Goal: Use online tool/utility: Utilize a website feature to perform a specific function

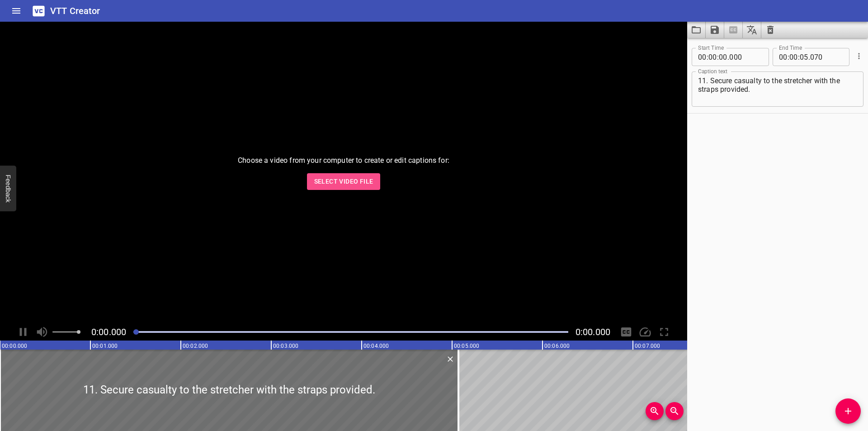
click at [363, 185] on span "Select Video File" at bounding box center [343, 181] width 59 height 11
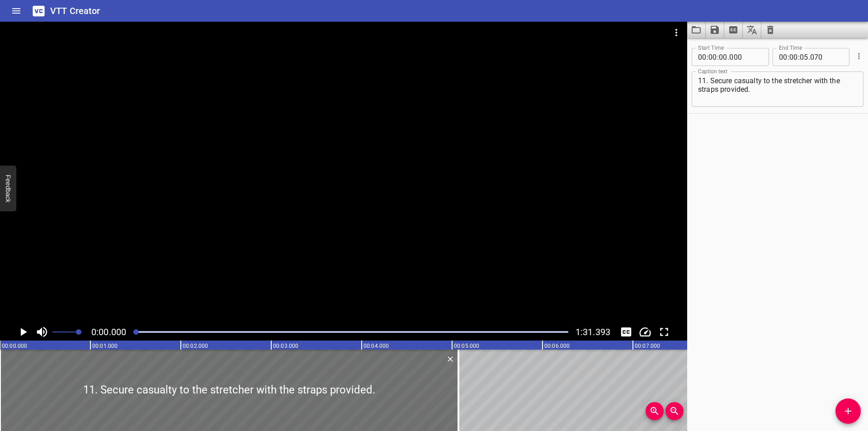
click at [264, 253] on div at bounding box center [343, 173] width 687 height 302
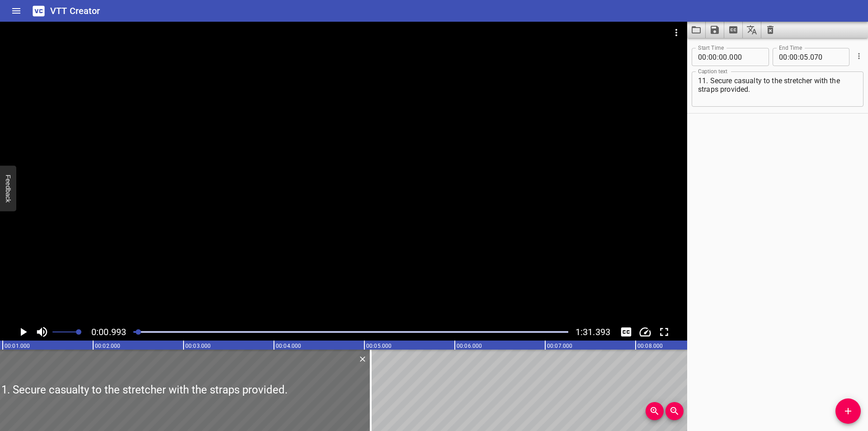
scroll to position [0, 90]
click at [690, 29] on button "Load captions from file" at bounding box center [696, 30] width 19 height 16
click at [320, 257] on div at bounding box center [343, 173] width 687 height 302
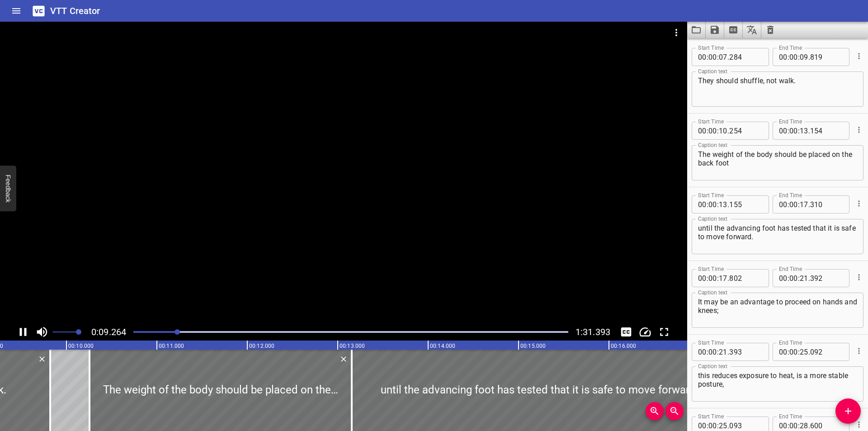
scroll to position [0, 854]
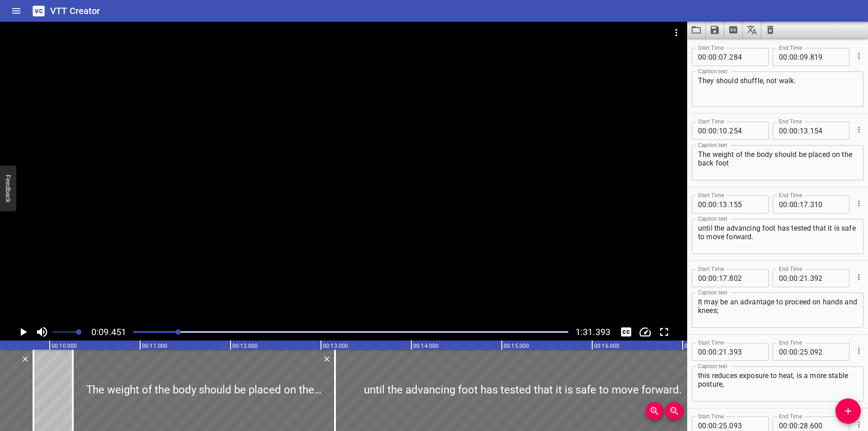
click at [167, 192] on div at bounding box center [343, 173] width 687 height 302
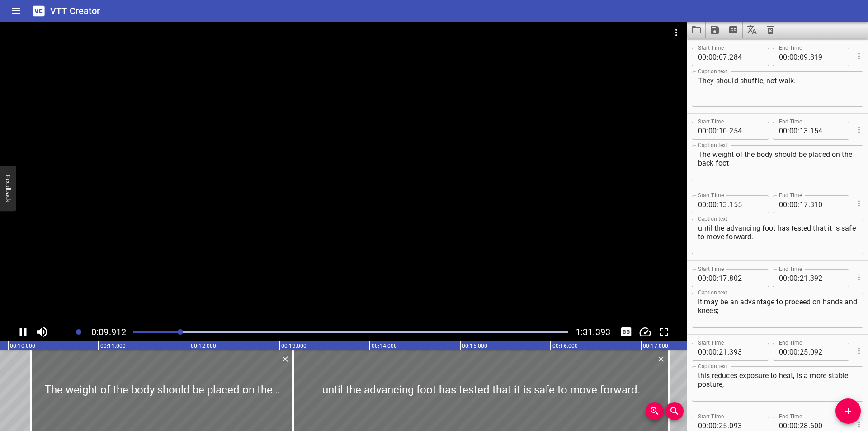
drag, startPoint x: 344, startPoint y: 161, endPoint x: 306, endPoint y: 217, distance: 67.4
click at [344, 161] on div at bounding box center [343, 173] width 687 height 302
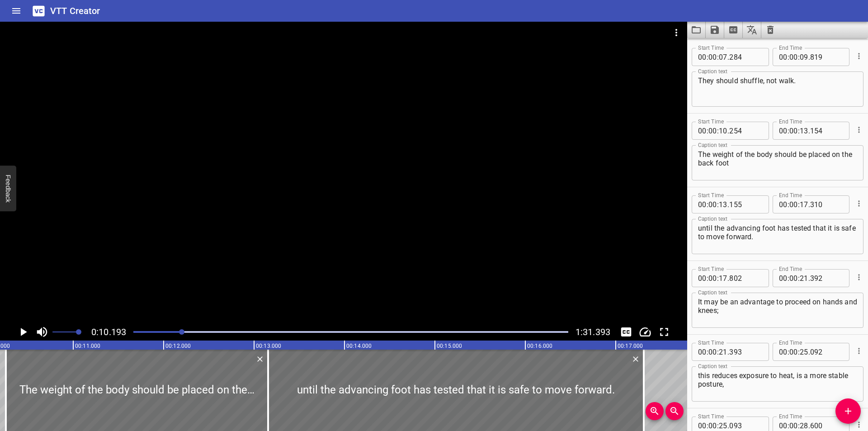
scroll to position [0, 922]
click at [190, 241] on div at bounding box center [343, 173] width 687 height 302
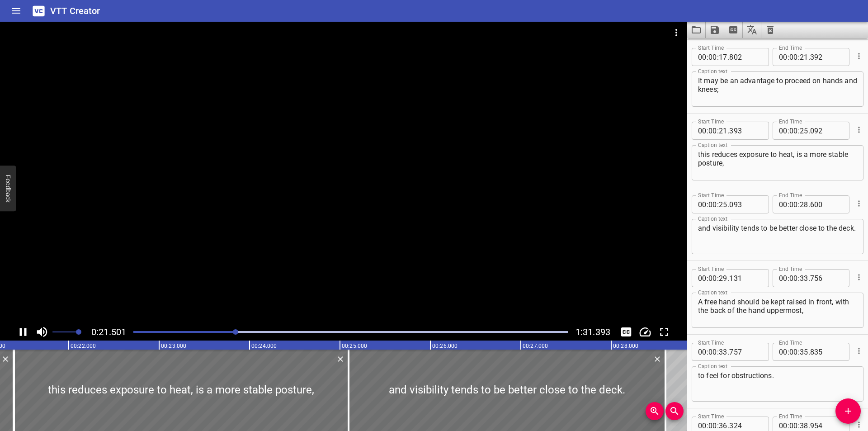
scroll to position [442, 0]
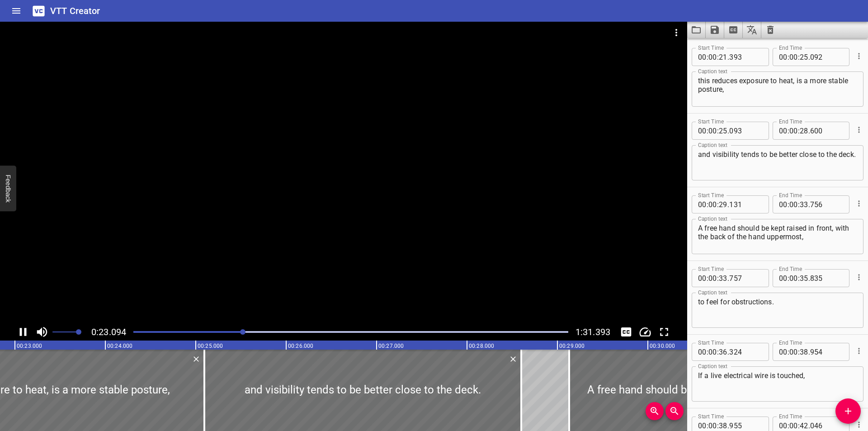
click at [378, 200] on div at bounding box center [343, 173] width 687 height 302
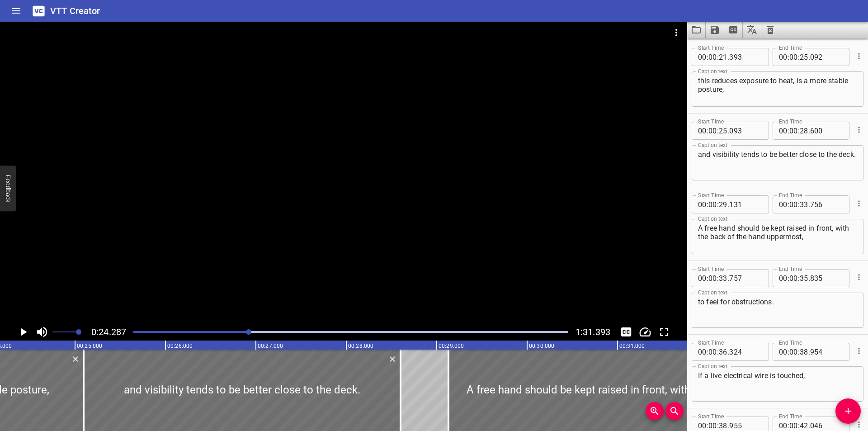
scroll to position [0, 2195]
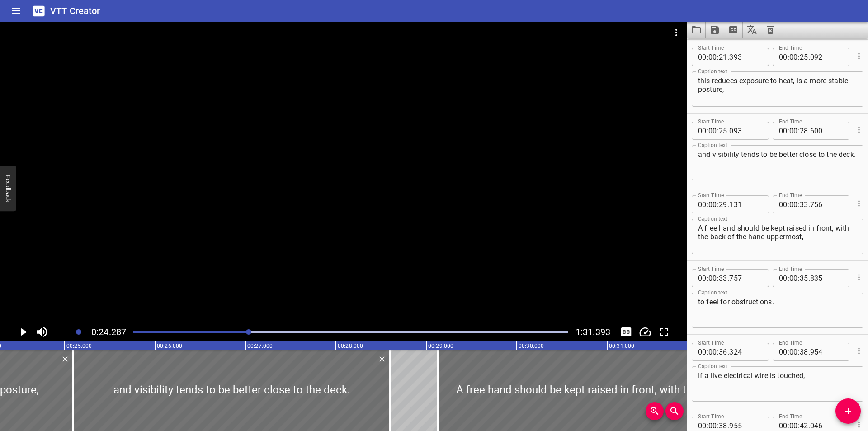
click at [223, 269] on div at bounding box center [343, 173] width 687 height 302
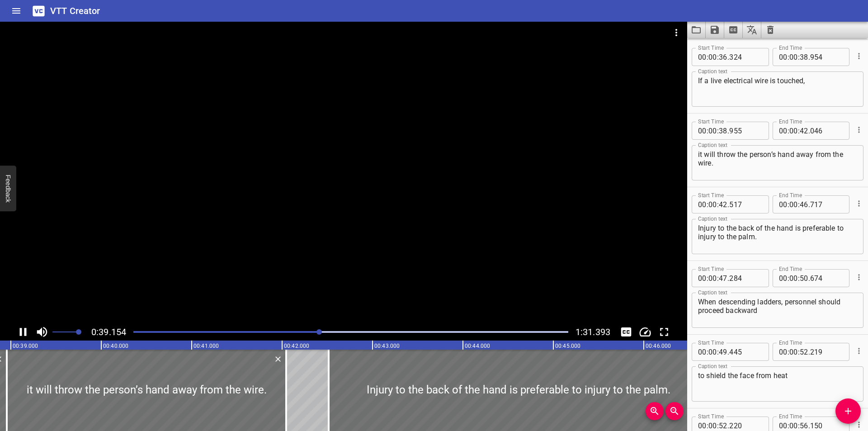
scroll to position [810, 0]
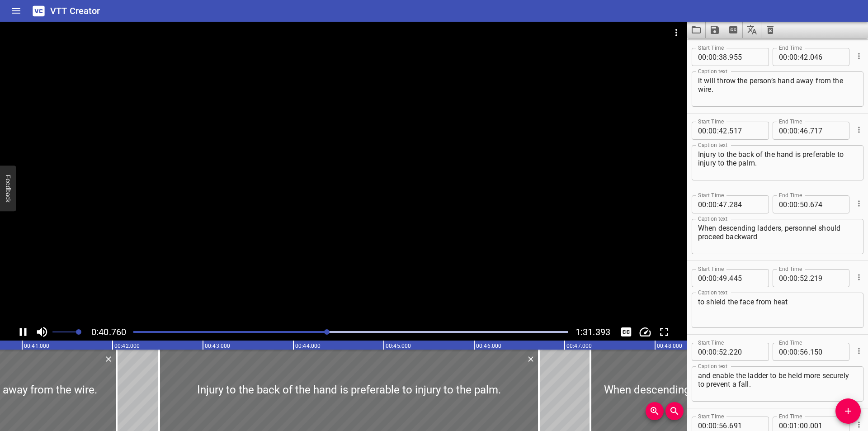
click at [142, 330] on div at bounding box center [351, 331] width 446 height 13
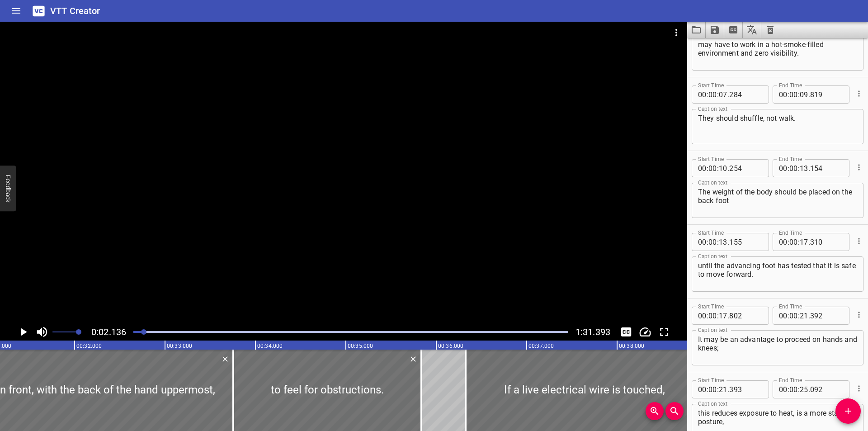
scroll to position [0, 0]
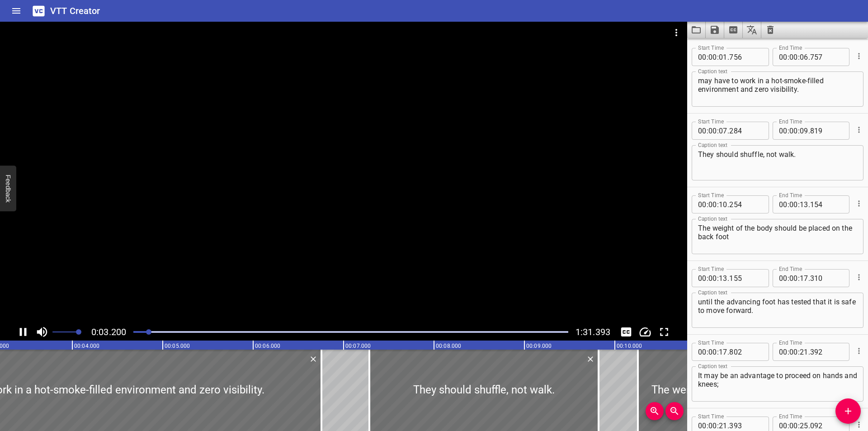
click at [172, 330] on div at bounding box center [351, 331] width 446 height 13
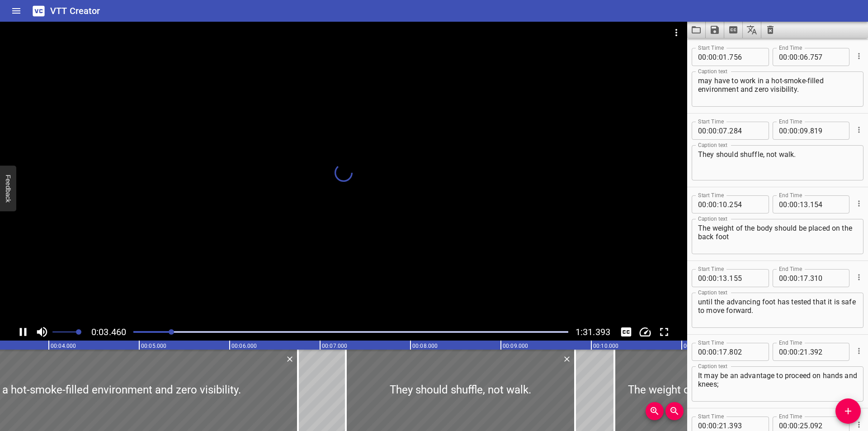
click at [207, 331] on div "Play progress" at bounding box center [350, 332] width 435 height 2
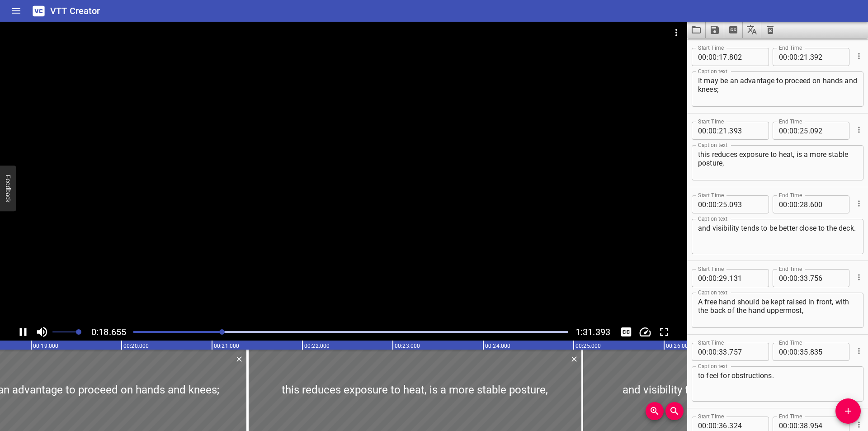
click at [254, 330] on div at bounding box center [351, 331] width 446 height 13
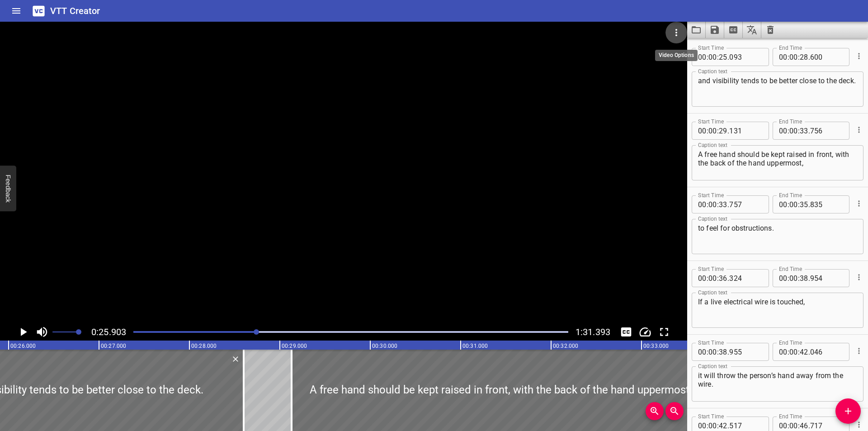
click at [679, 25] on button "Video Options" at bounding box center [676, 33] width 22 height 22
click at [681, 27] on li "Select New Video File..." at bounding box center [710, 33] width 90 height 16
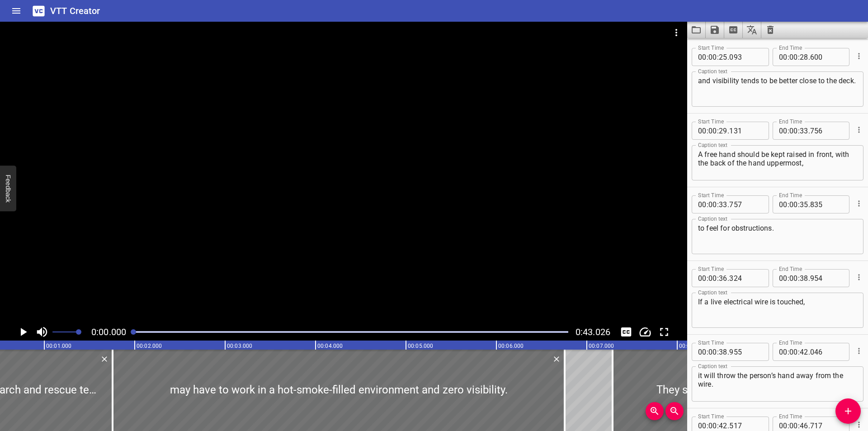
scroll to position [0, 6]
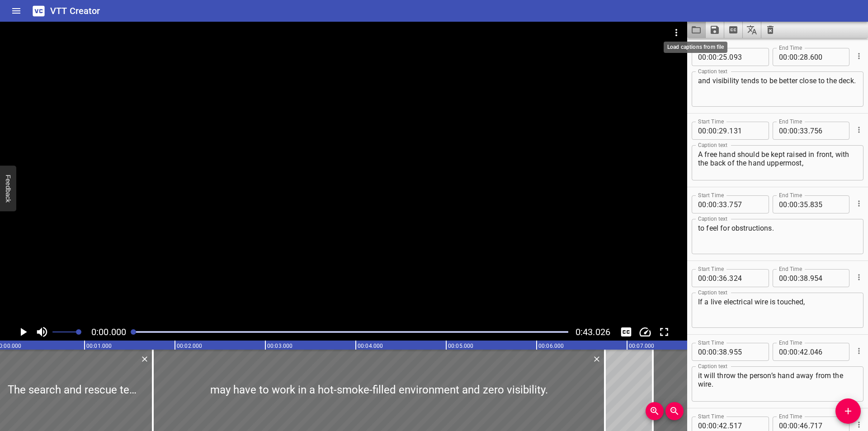
click at [691, 28] on icon "Load captions from file" at bounding box center [696, 29] width 11 height 11
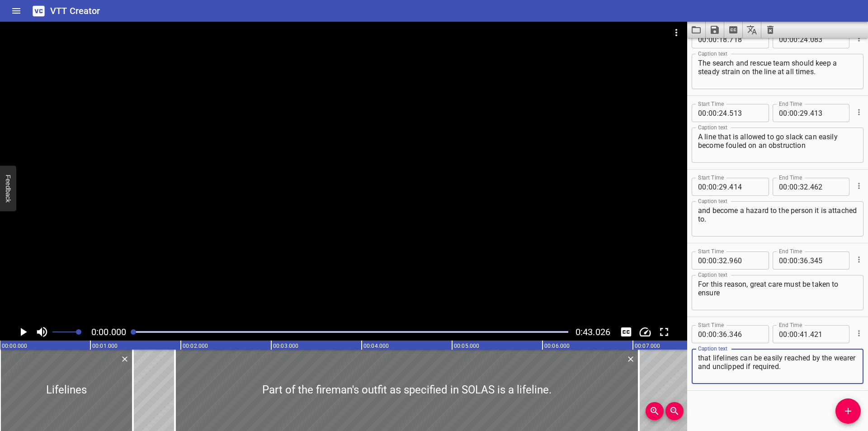
click at [203, 215] on div at bounding box center [343, 173] width 687 height 302
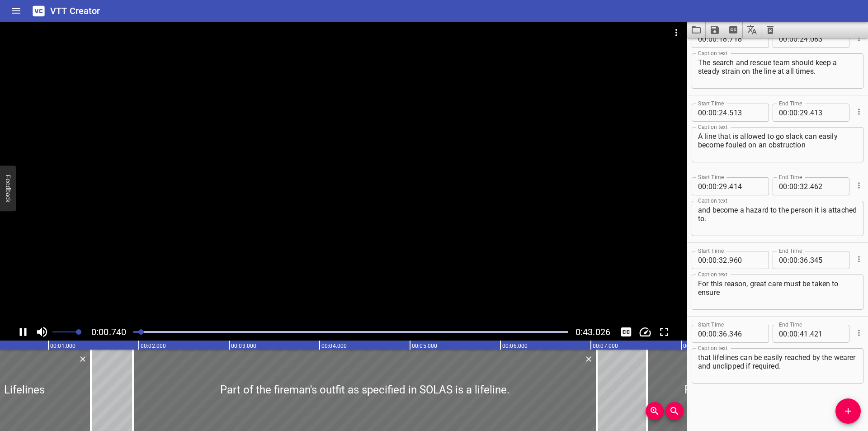
drag, startPoint x: 188, startPoint y: 263, endPoint x: 263, endPoint y: 290, distance: 80.2
click at [187, 263] on div at bounding box center [343, 173] width 687 height 302
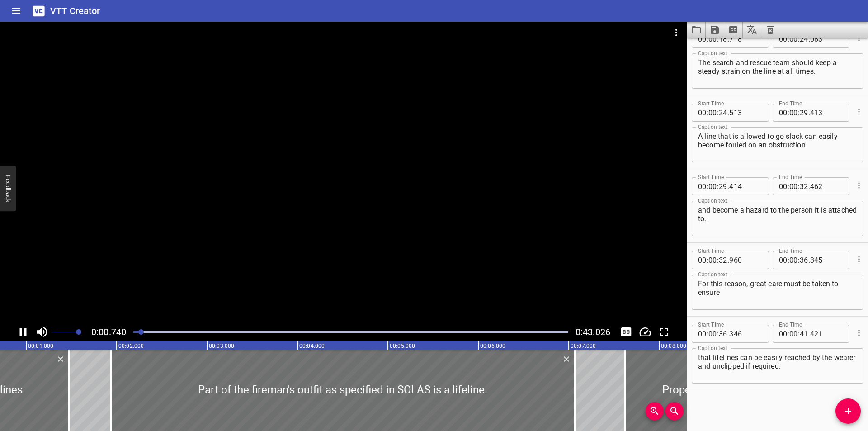
scroll to position [0, 74]
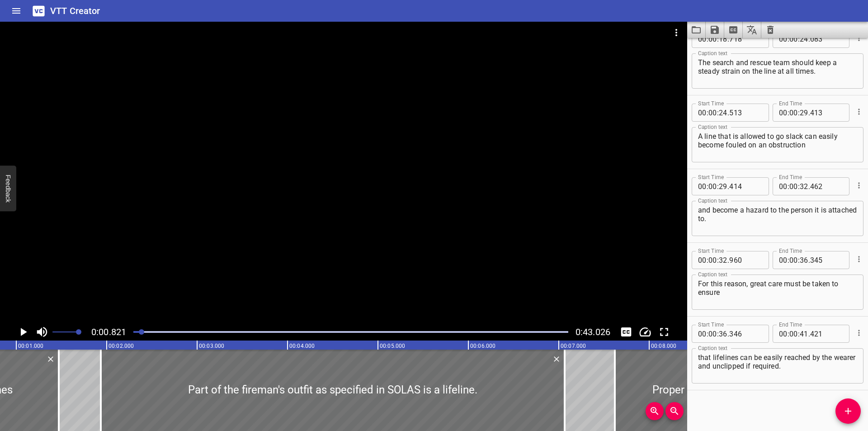
click at [624, 330] on icon "Toggle captions" at bounding box center [626, 332] width 14 height 14
click at [137, 329] on div at bounding box center [351, 331] width 446 height 13
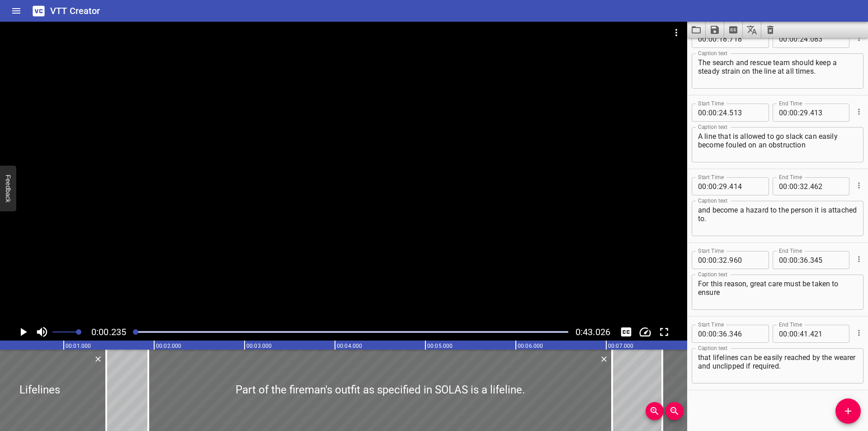
click at [133, 331] on div at bounding box center [135, 331] width 5 height 5
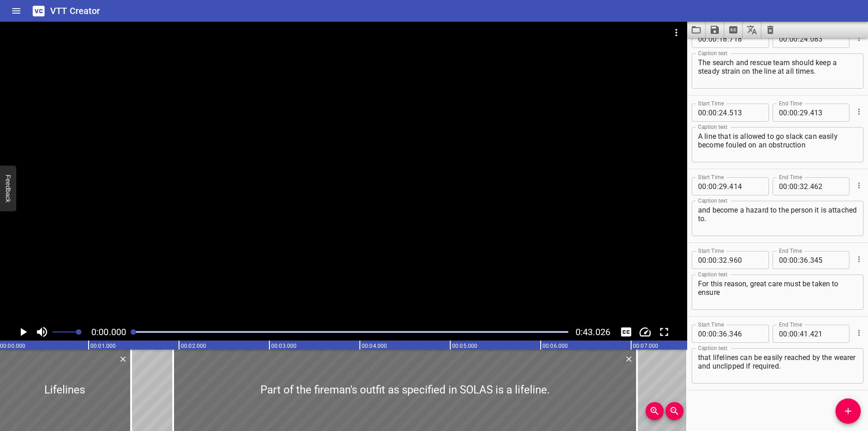
scroll to position [0, 0]
click at [132, 332] on div at bounding box center [133, 331] width 5 height 5
click at [131, 332] on div at bounding box center [351, 331] width 446 height 13
drag, startPoint x: 163, startPoint y: 262, endPoint x: 169, endPoint y: 249, distance: 14.6
click at [163, 262] on div at bounding box center [343, 173] width 687 height 302
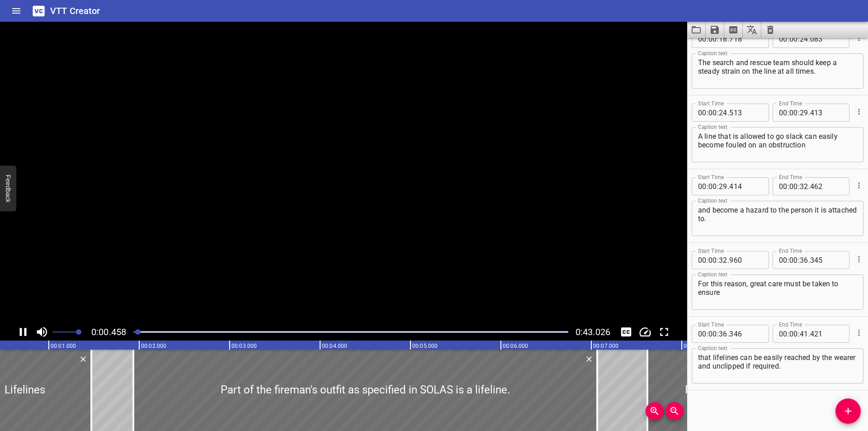
click at [174, 242] on video at bounding box center [343, 173] width 687 height 302
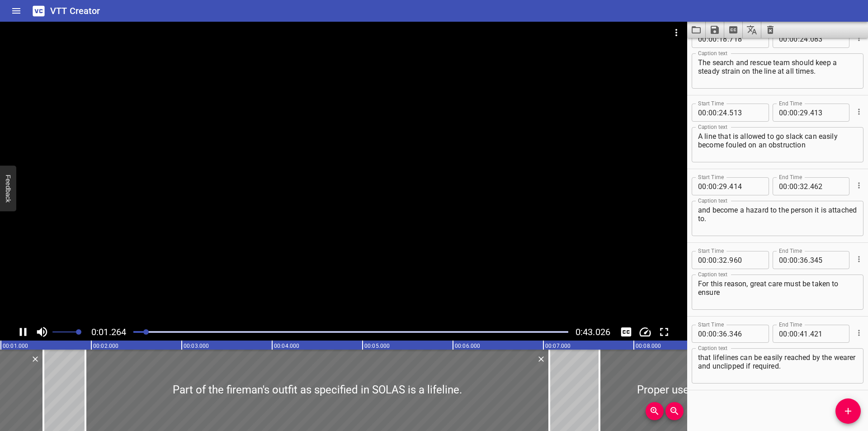
click at [207, 250] on div at bounding box center [343, 173] width 687 height 302
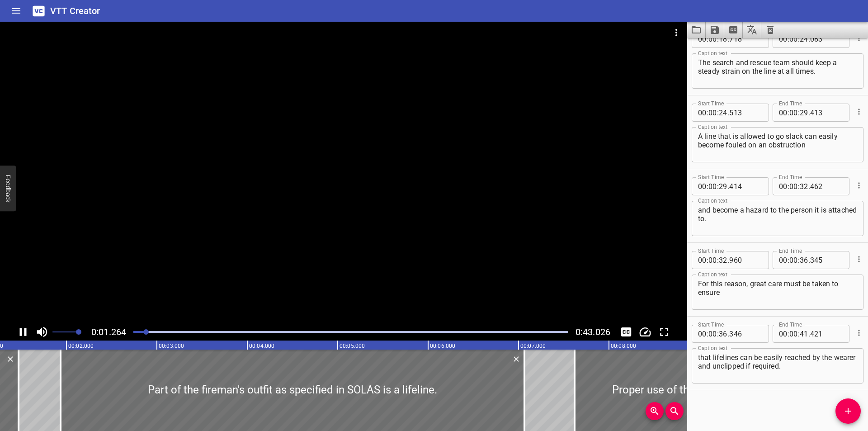
scroll to position [0, 126]
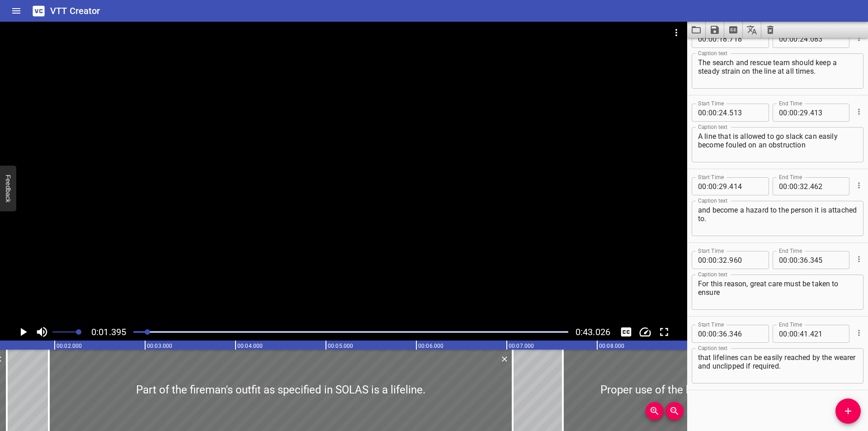
click at [225, 253] on div at bounding box center [343, 173] width 687 height 302
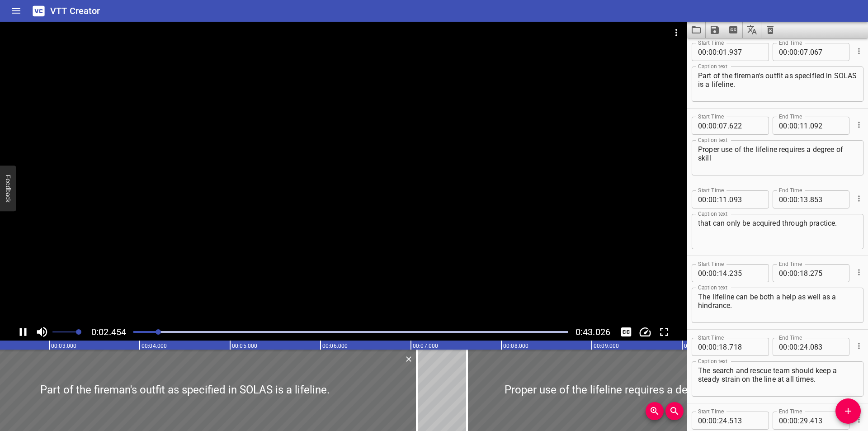
scroll to position [74, 0]
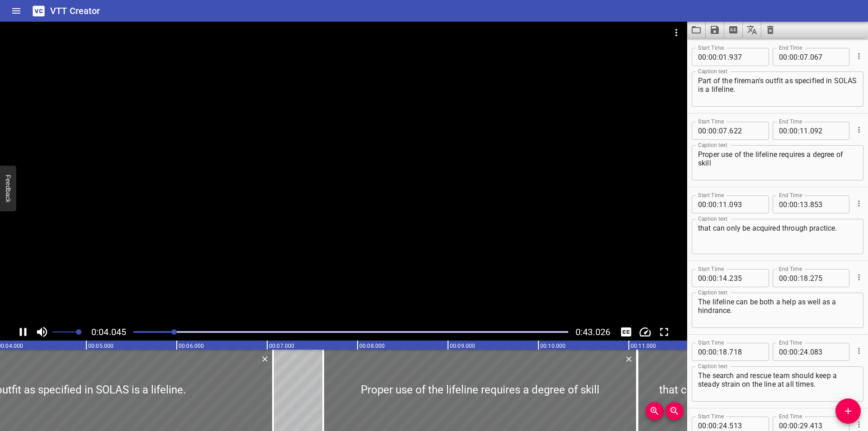
click at [207, 242] on div at bounding box center [343, 173] width 687 height 302
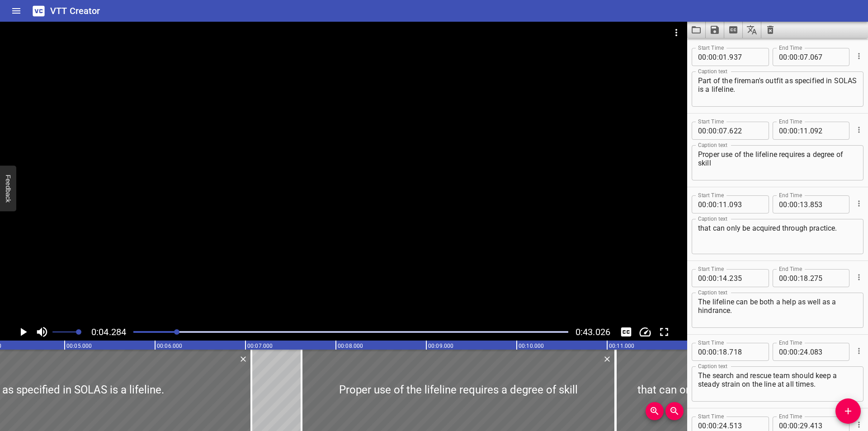
click at [207, 242] on div at bounding box center [343, 173] width 687 height 302
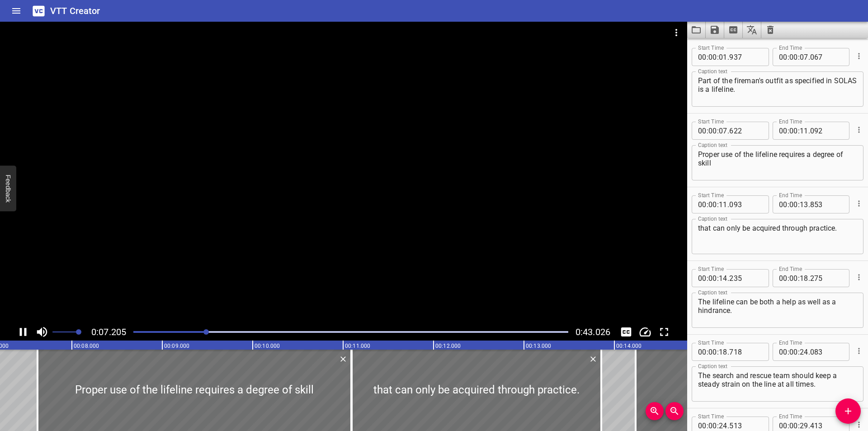
click at [223, 240] on div at bounding box center [343, 173] width 687 height 302
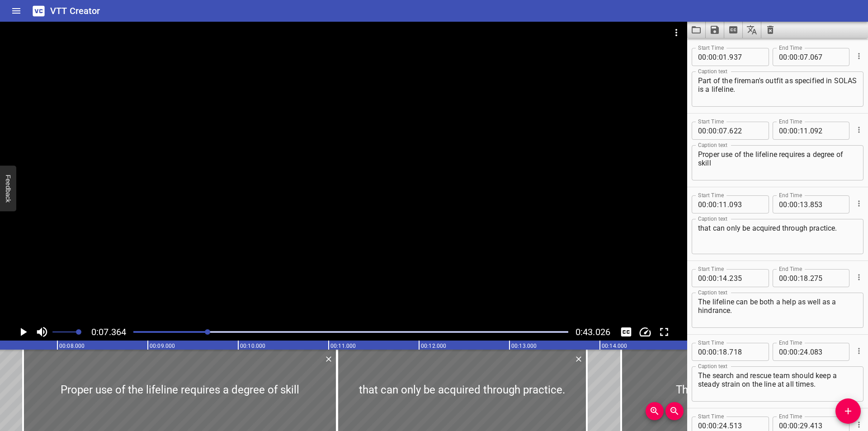
click at [223, 240] on div at bounding box center [343, 173] width 687 height 302
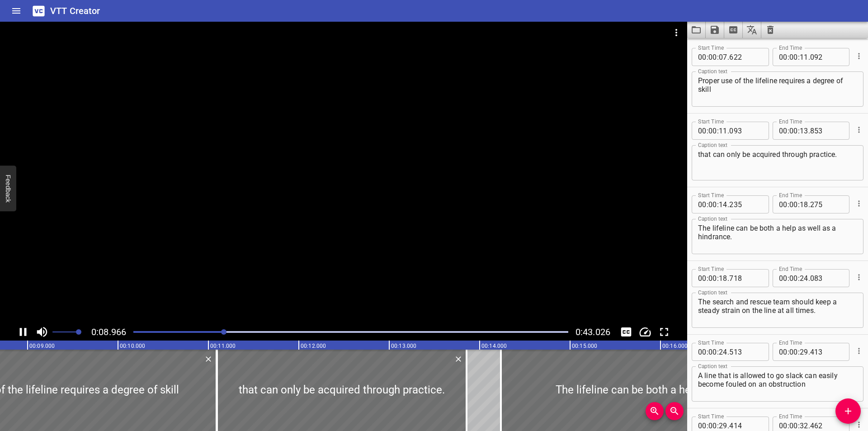
click at [226, 235] on div at bounding box center [343, 173] width 687 height 302
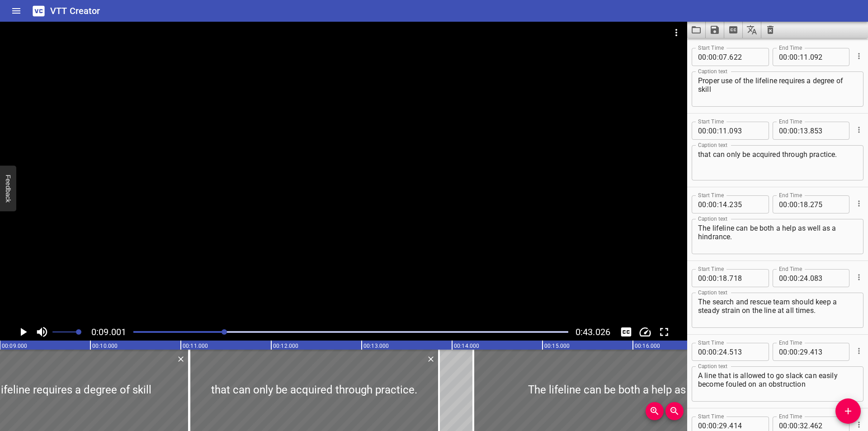
click at [226, 235] on div at bounding box center [343, 173] width 687 height 302
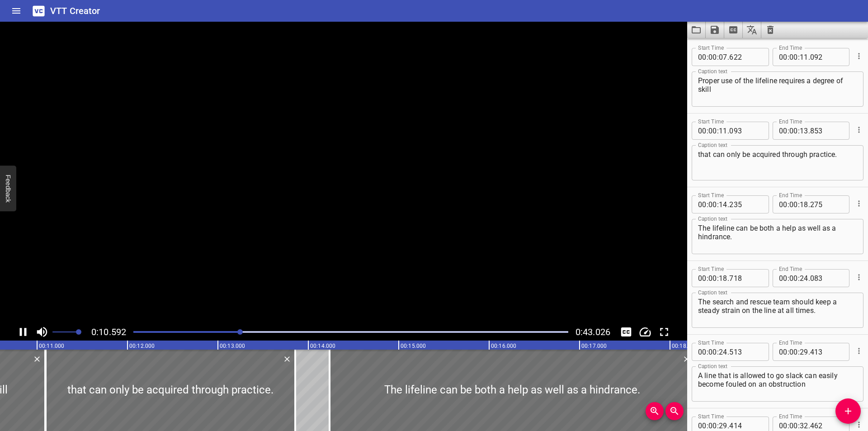
scroll to position [0, 981]
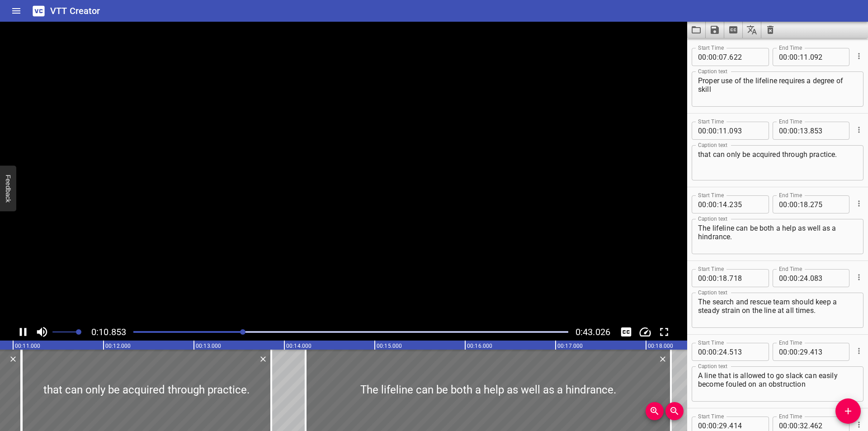
click at [226, 235] on video at bounding box center [343, 173] width 687 height 302
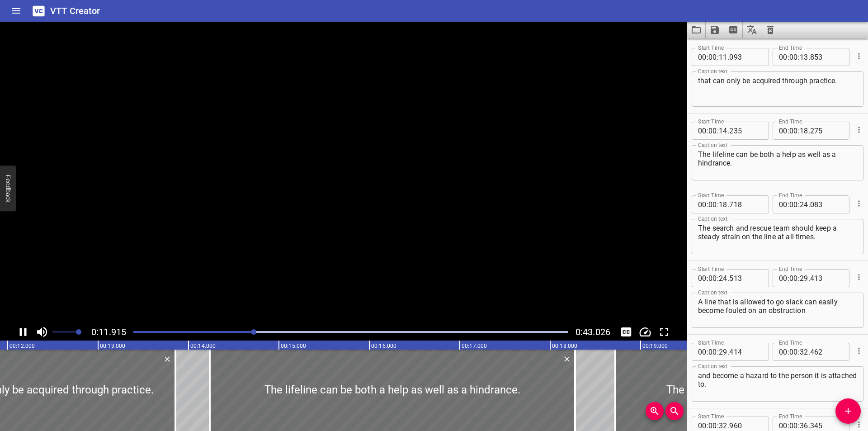
click at [226, 235] on video at bounding box center [343, 173] width 687 height 302
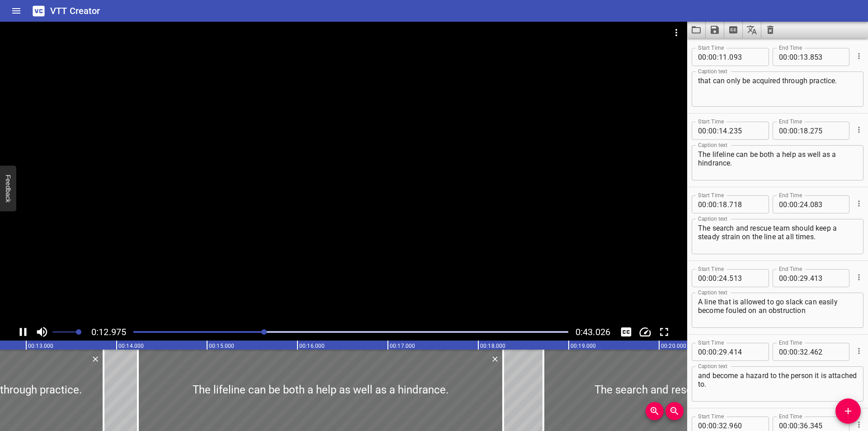
click at [232, 238] on div at bounding box center [343, 173] width 687 height 302
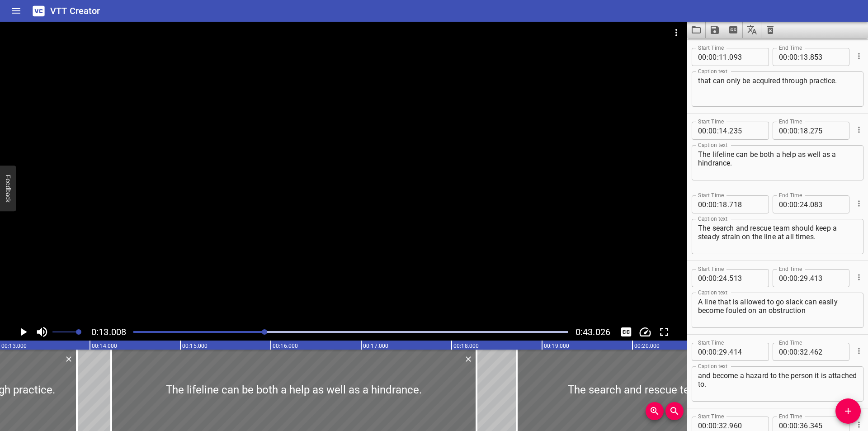
scroll to position [0, 1176]
click at [238, 201] on div at bounding box center [343, 173] width 687 height 302
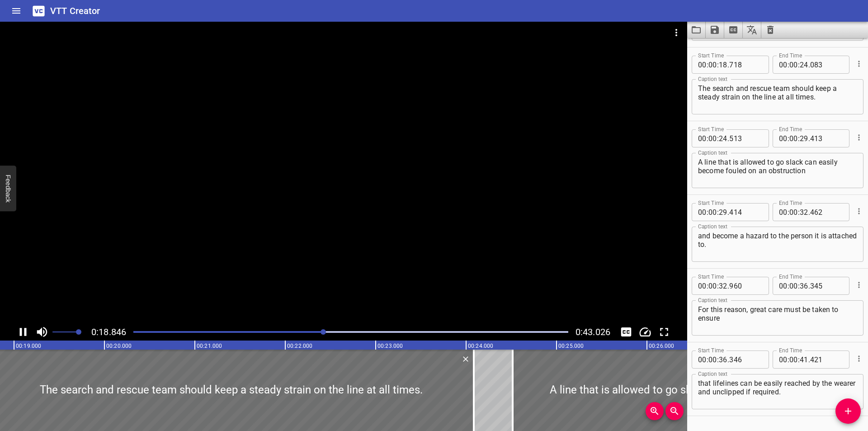
scroll to position [368, 0]
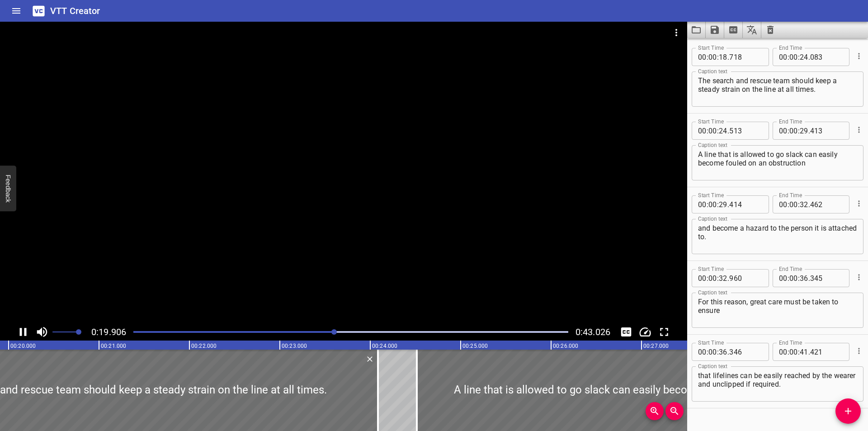
click at [236, 167] on div at bounding box center [343, 173] width 687 height 302
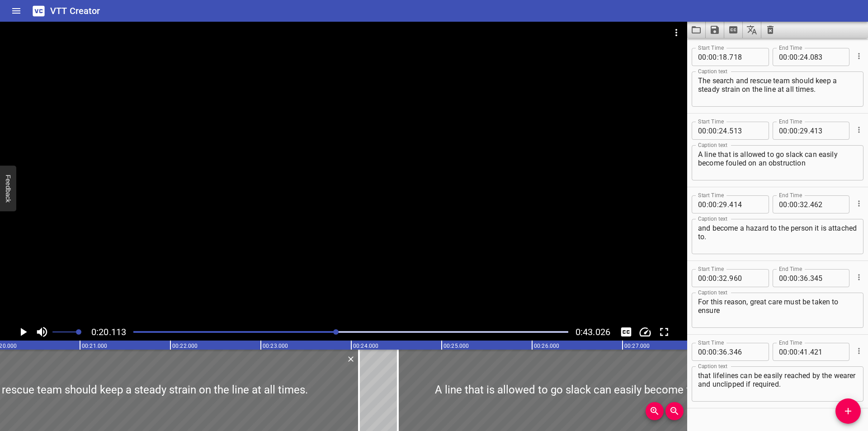
click at [283, 231] on div at bounding box center [343, 173] width 687 height 302
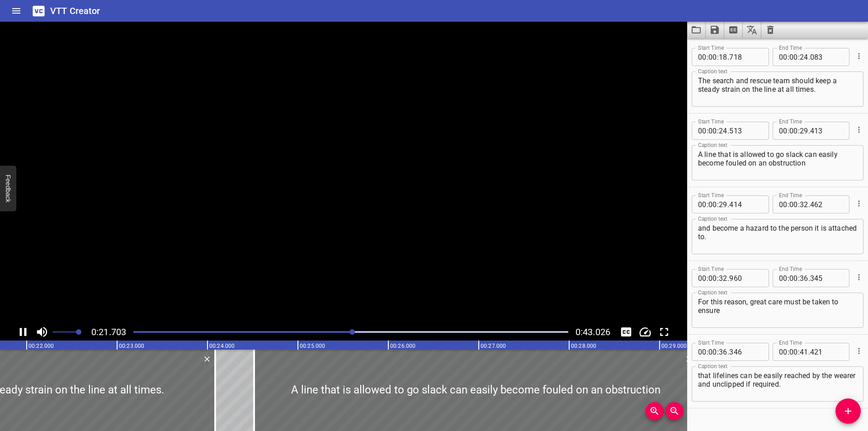
click at [283, 231] on video at bounding box center [343, 173] width 687 height 302
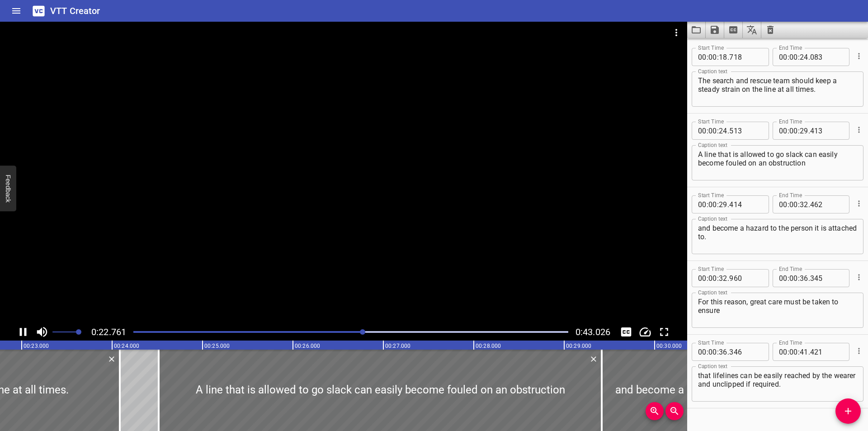
click at [331, 218] on div at bounding box center [343, 173] width 687 height 302
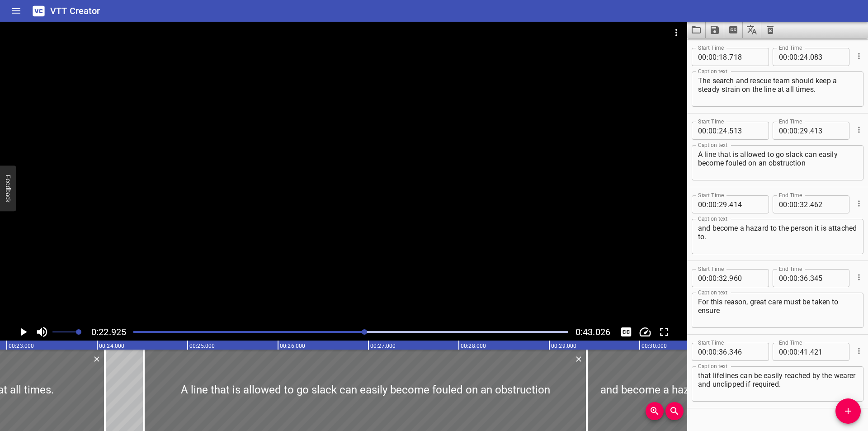
click at [322, 336] on div at bounding box center [351, 331] width 446 height 13
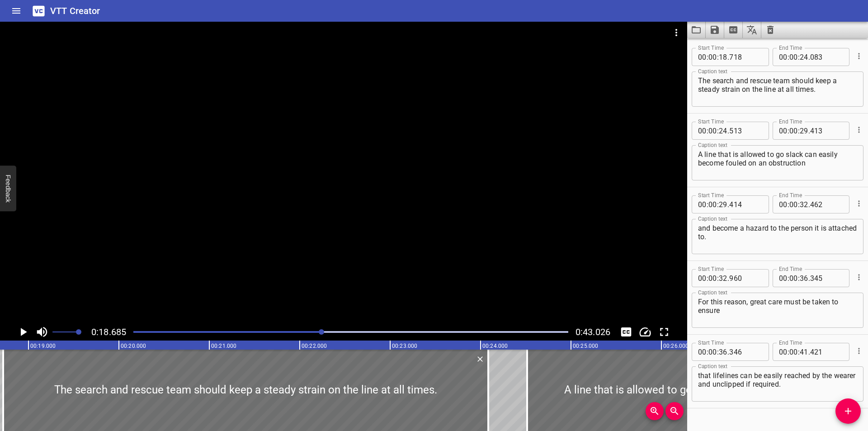
click at [330, 245] on div at bounding box center [343, 173] width 687 height 302
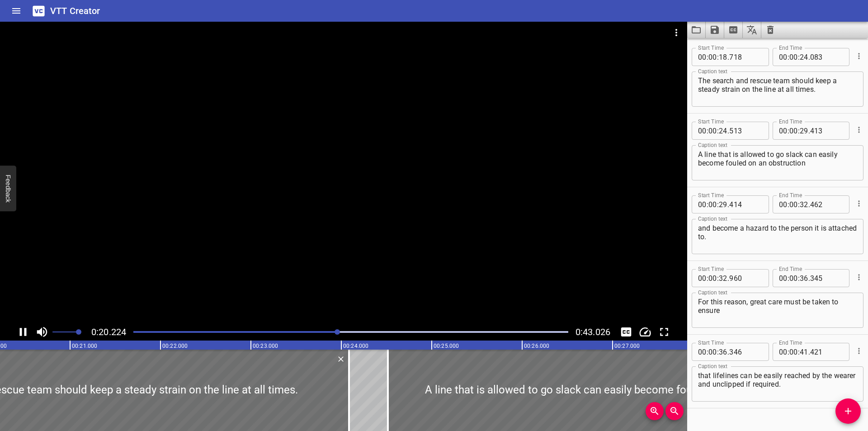
click at [330, 244] on div at bounding box center [343, 173] width 687 height 302
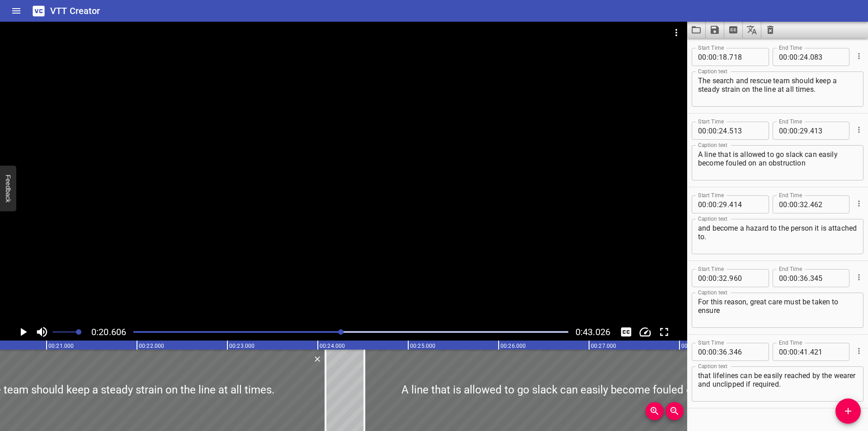
scroll to position [0, 1863]
click at [732, 417] on div "Start Time 00 : 00 : 00 . 000 Start Time End Time 00 : 00 : 01 . 470 End Time C…" at bounding box center [777, 234] width 181 height 393
click at [737, 187] on hr at bounding box center [777, 187] width 181 height 0
click at [722, 419] on div "Start Time 00 : 00 : 00 . 000 Start Time End Time 00 : 00 : 01 . 470 End Time C…" at bounding box center [777, 234] width 181 height 393
click at [247, 249] on div at bounding box center [343, 173] width 687 height 302
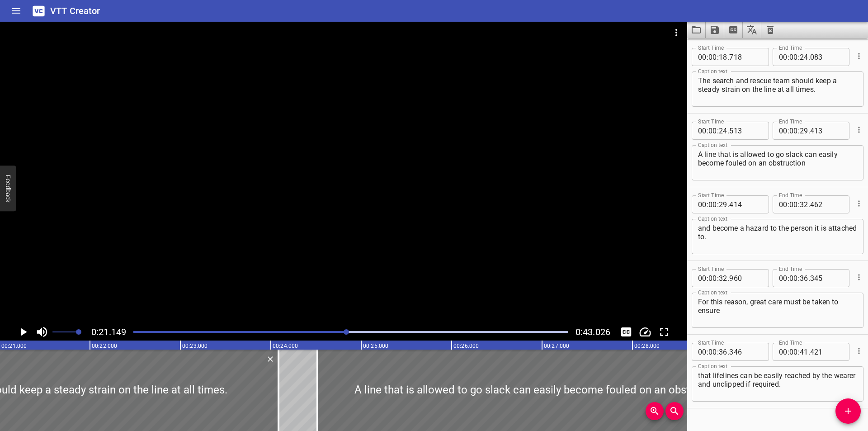
scroll to position [0, 1912]
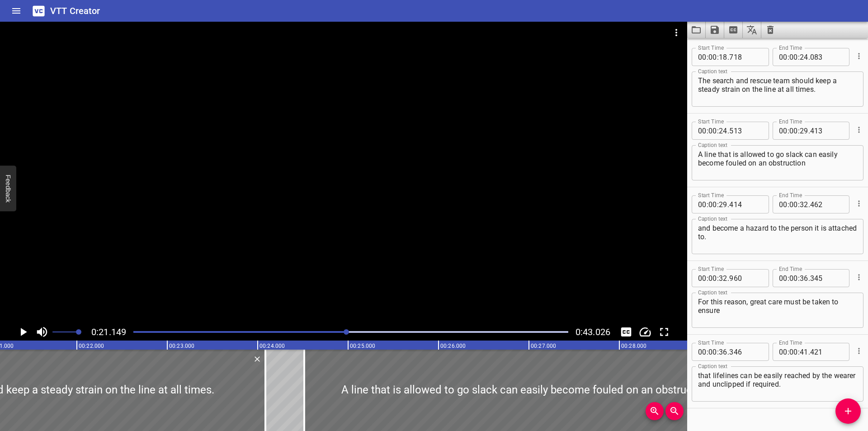
click at [204, 272] on div at bounding box center [343, 173] width 687 height 302
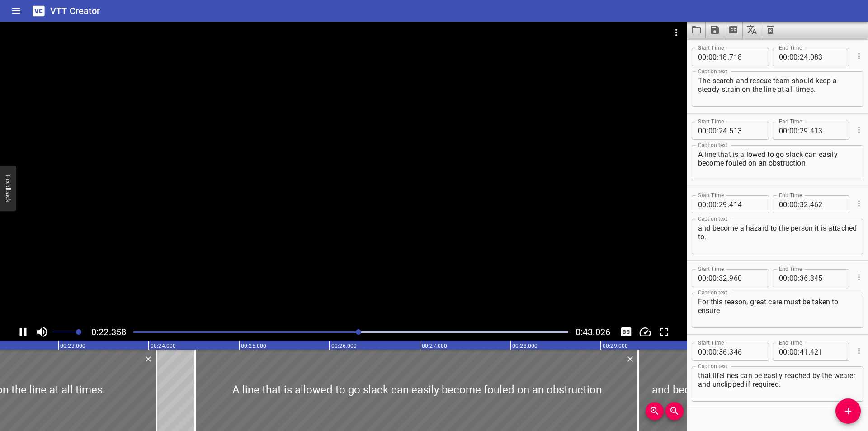
click at [326, 334] on div at bounding box center [351, 331] width 446 height 13
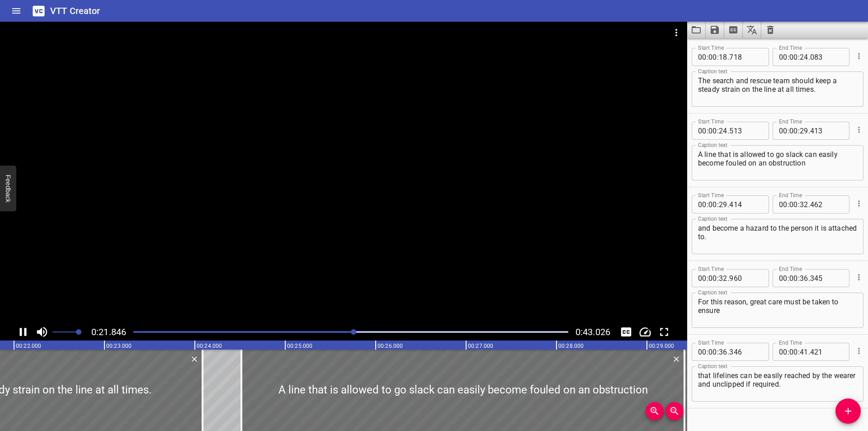
scroll to position [0, 1993]
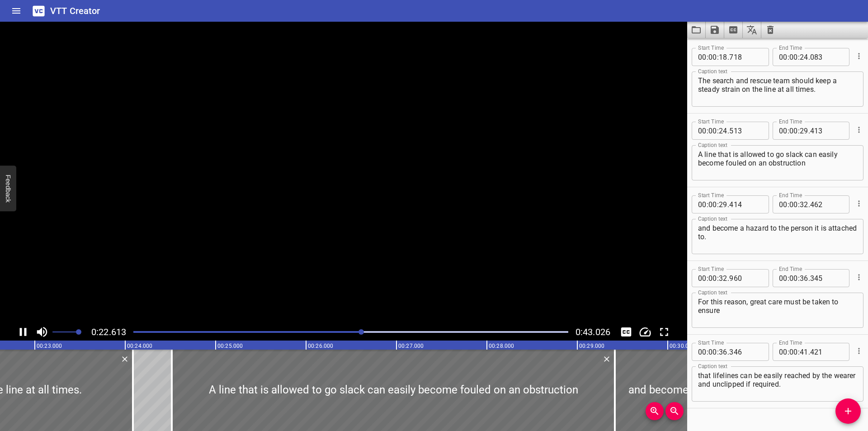
click at [326, 334] on div at bounding box center [351, 331] width 446 height 13
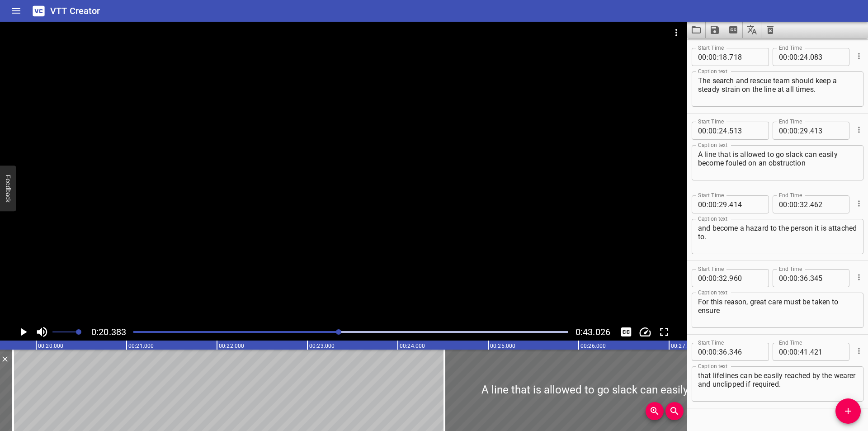
scroll to position [0, 1771]
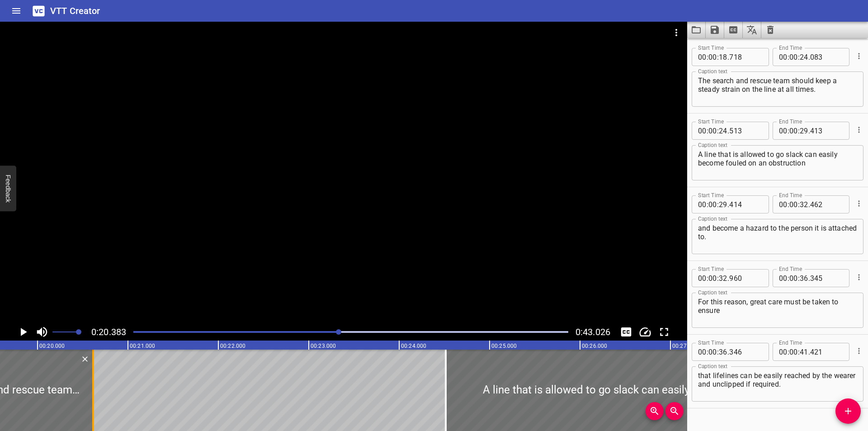
drag, startPoint x: 337, startPoint y: 379, endPoint x: 96, endPoint y: 402, distance: 242.5
click at [96, 402] on div at bounding box center [93, 389] width 9 height 81
type input "20"
type input "613"
drag, startPoint x: 840, startPoint y: 91, endPoint x: 794, endPoint y: 82, distance: 47.0
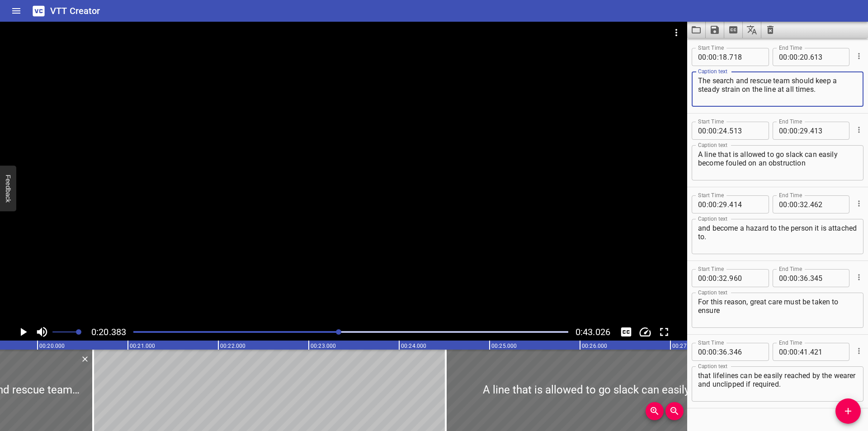
click at [794, 82] on textarea "The search and rescue team should keep a steady strain on the line at all times." at bounding box center [777, 89] width 159 height 26
type textarea "The search and rescue team"
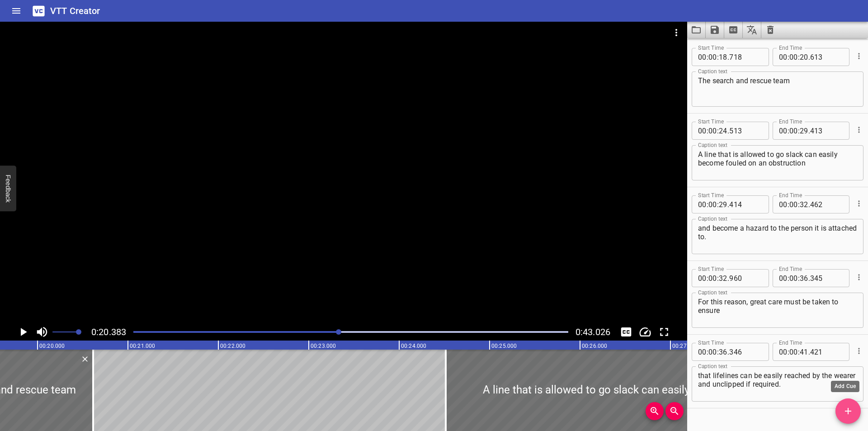
drag, startPoint x: 848, startPoint y: 417, endPoint x: 811, endPoint y: 402, distance: 38.9
click at [848, 416] on button "Add Cue" at bounding box center [847, 410] width 25 height 25
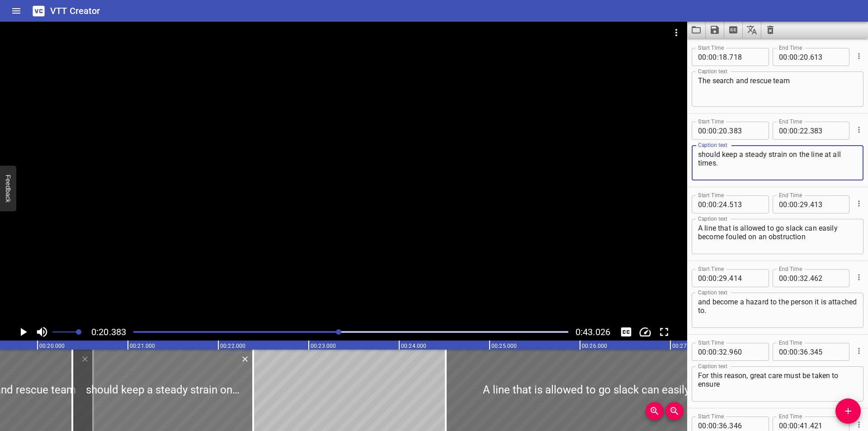
type textarea "should keep a steady strain on the line at all times."
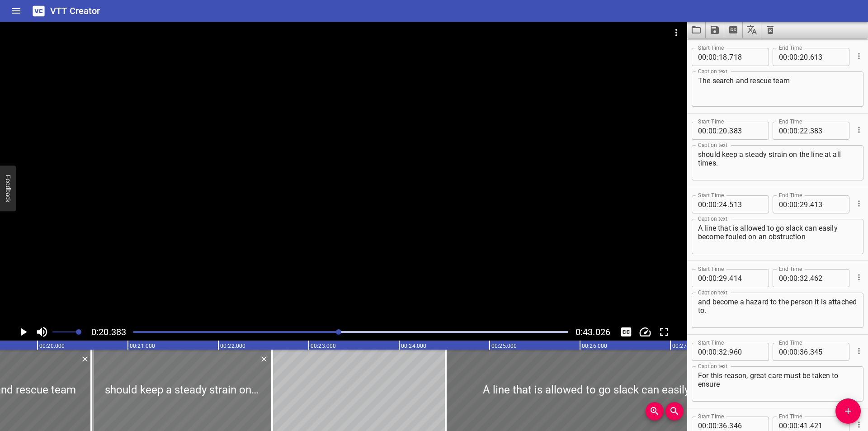
drag, startPoint x: 178, startPoint y: 392, endPoint x: 199, endPoint y: 396, distance: 21.2
click at [199, 396] on div at bounding box center [181, 389] width 181 height 81
type input "613"
click at [742, 132] on input "number" at bounding box center [745, 131] width 33 height 18
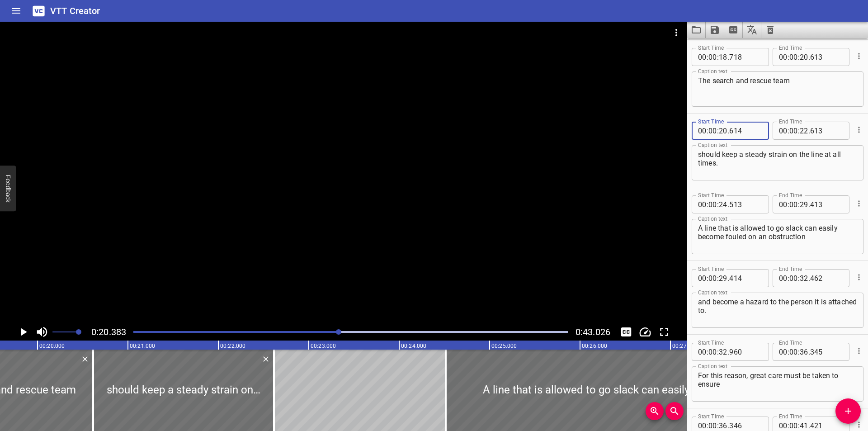
type input "614"
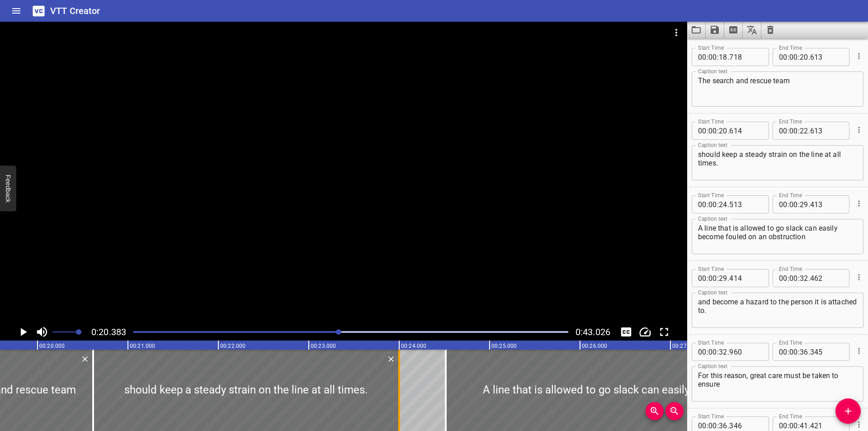
drag, startPoint x: 272, startPoint y: 401, endPoint x: 397, endPoint y: 391, distance: 125.6
click at [397, 391] on div at bounding box center [399, 389] width 9 height 81
type input "23"
type input "998"
click at [317, 329] on div at bounding box center [351, 331] width 446 height 13
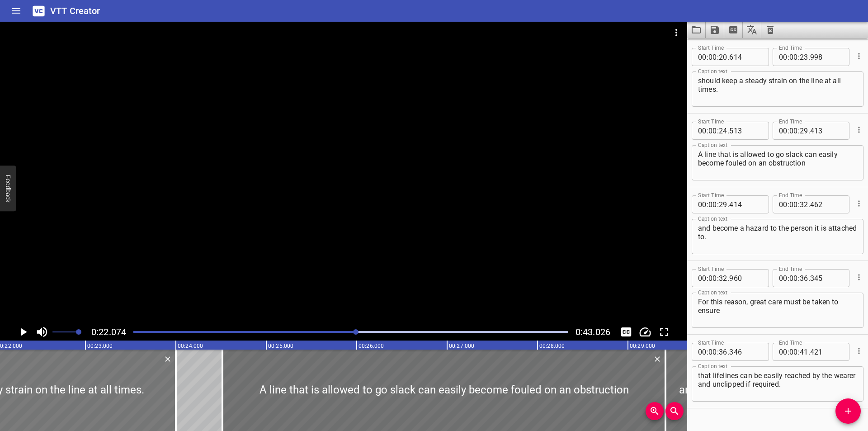
scroll to position [0, 1996]
click at [174, 397] on div at bounding box center [176, 389] width 9 height 81
type input "24"
type input "023"
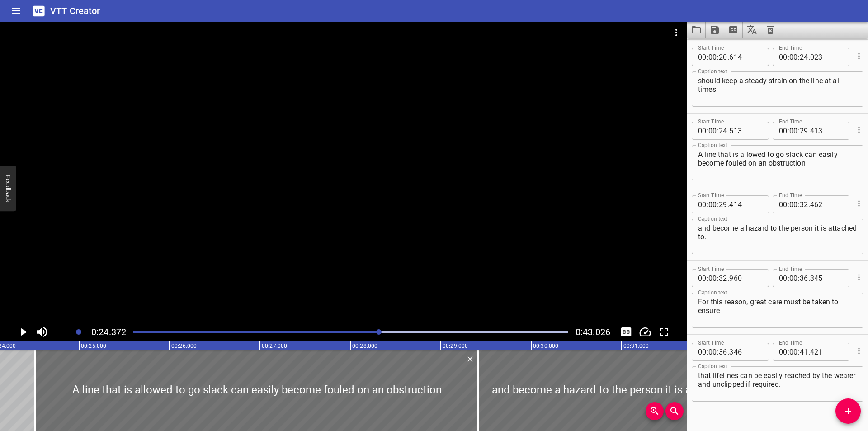
scroll to position [0, 2203]
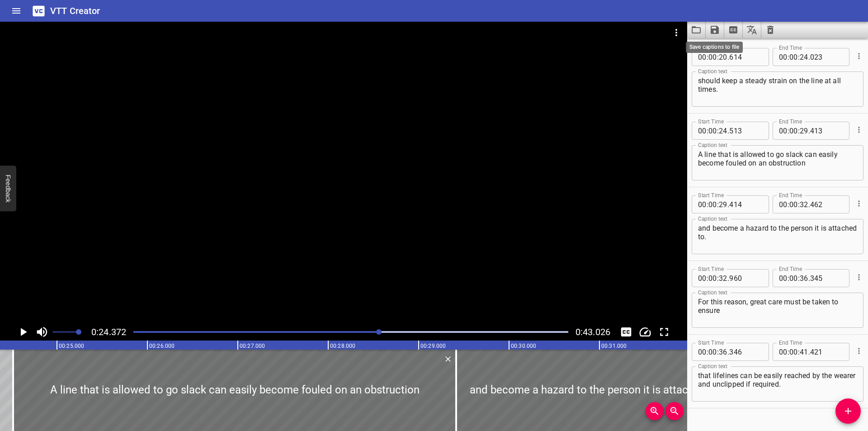
click at [716, 28] on icon "Save captions to file" at bounding box center [715, 30] width 8 height 8
click at [731, 46] on li "Save to VTT file" at bounding box center [739, 50] width 66 height 16
click at [682, 34] on button "Video Options" at bounding box center [676, 33] width 22 height 22
click at [684, 33] on li "Select New Video File..." at bounding box center [710, 33] width 90 height 16
click at [344, 262] on div at bounding box center [434, 215] width 868 height 431
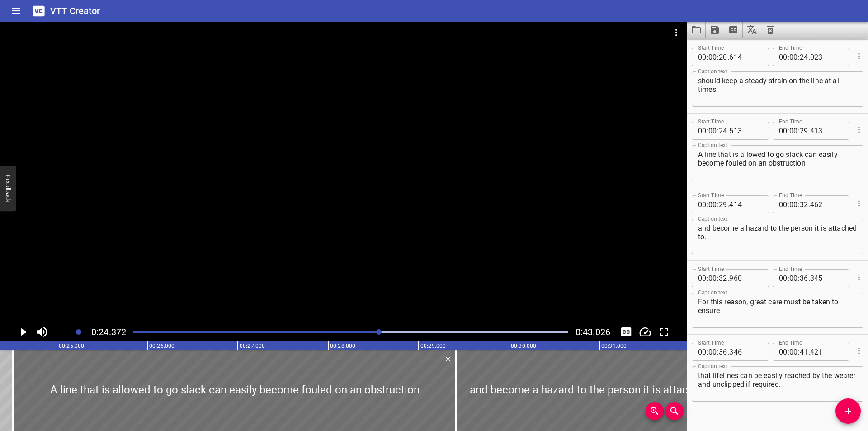
drag, startPoint x: 425, startPoint y: 277, endPoint x: 436, endPoint y: 279, distance: 11.6
click at [436, 279] on div at bounding box center [343, 173] width 687 height 302
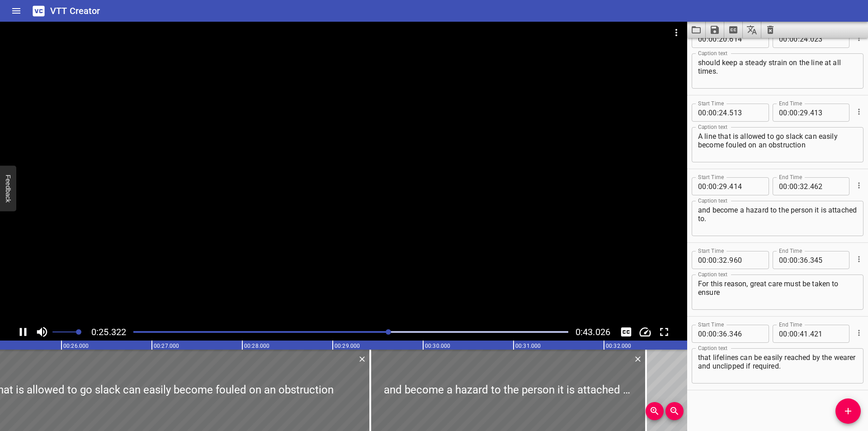
click at [482, 333] on div at bounding box center [351, 331] width 446 height 13
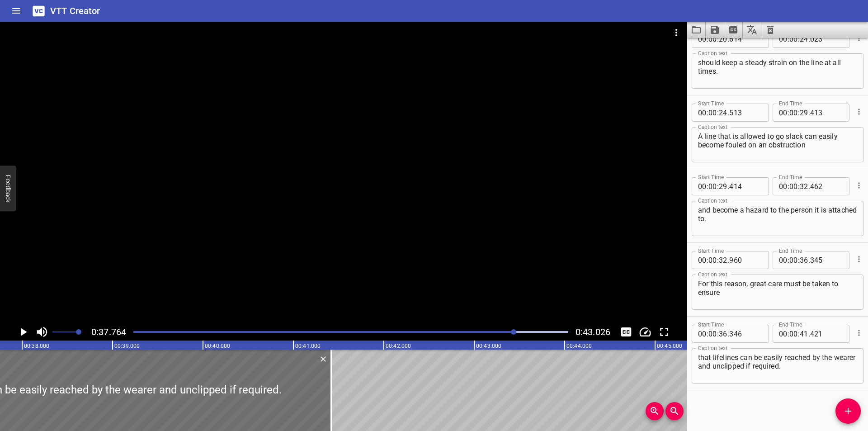
scroll to position [0, 3414]
click at [372, 332] on div "Play progress" at bounding box center [297, 332] width 435 height 2
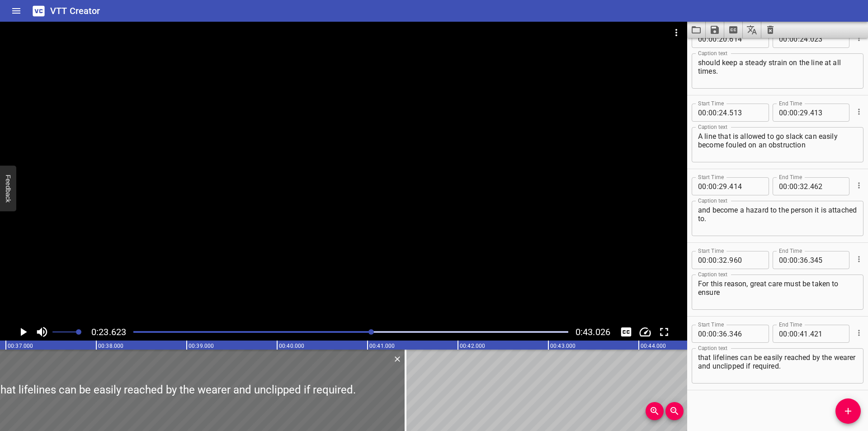
drag, startPoint x: 324, startPoint y: 332, endPoint x: 315, endPoint y: 331, distance: 8.6
click at [321, 332] on div "Play progress" at bounding box center [155, 332] width 435 height 2
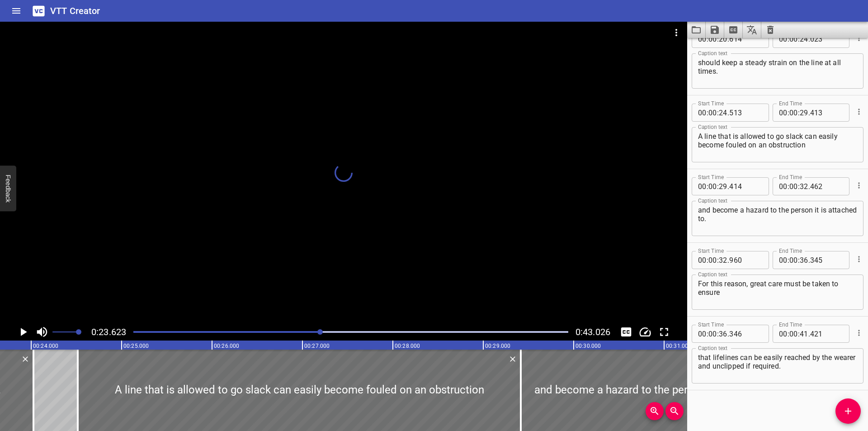
click at [279, 334] on div at bounding box center [351, 331] width 446 height 13
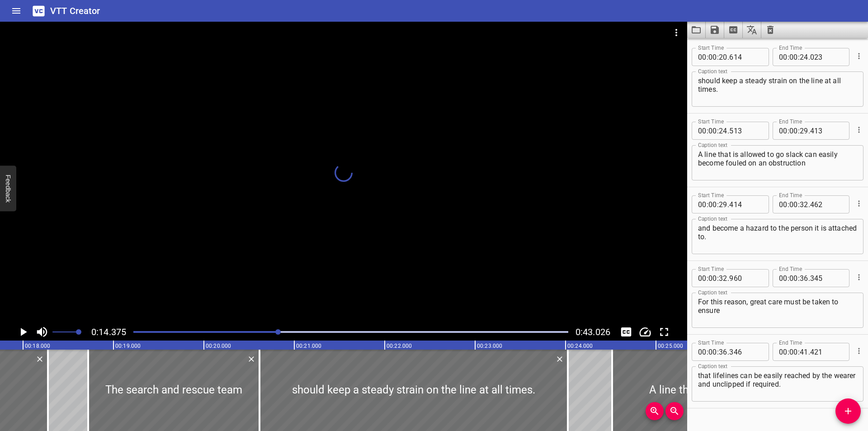
click at [256, 334] on div at bounding box center [351, 331] width 446 height 13
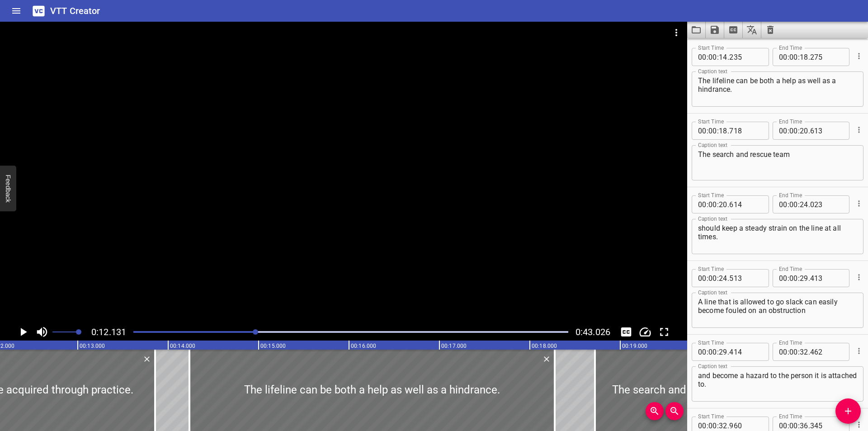
scroll to position [0, 1097]
click at [273, 279] on div at bounding box center [343, 173] width 687 height 302
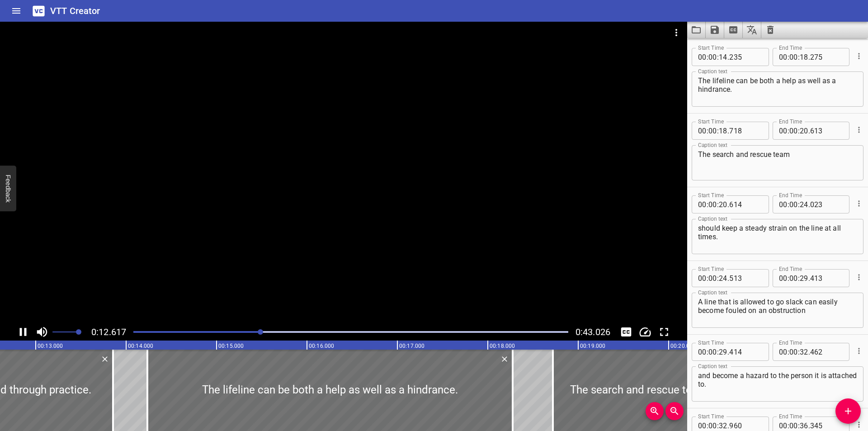
click at [236, 335] on div at bounding box center [351, 331] width 446 height 13
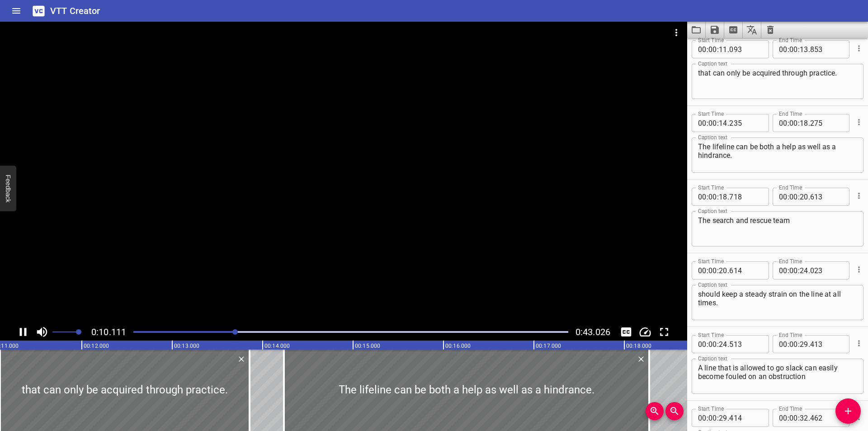
scroll to position [221, 0]
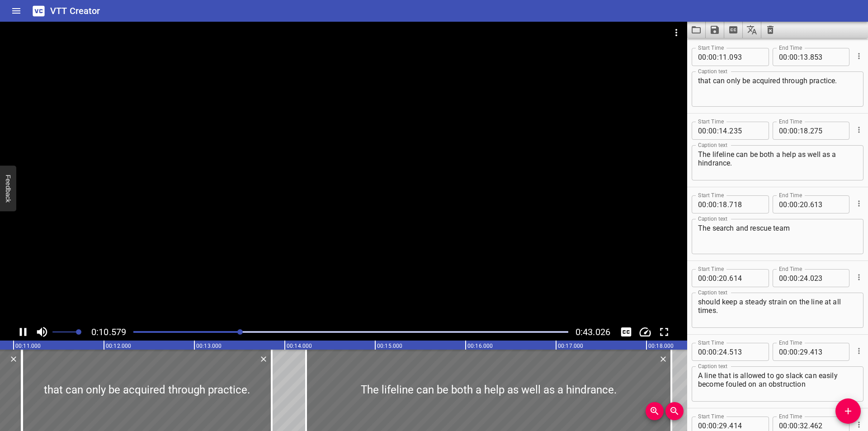
click at [290, 224] on div at bounding box center [343, 173] width 687 height 302
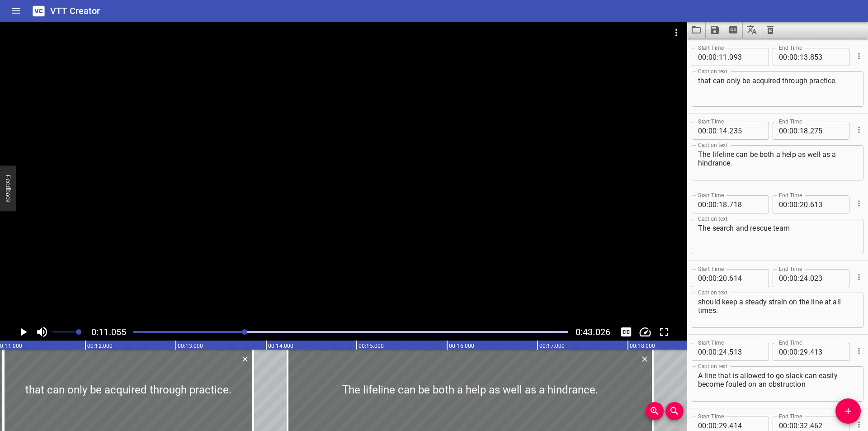
click at [290, 224] on div at bounding box center [343, 173] width 687 height 302
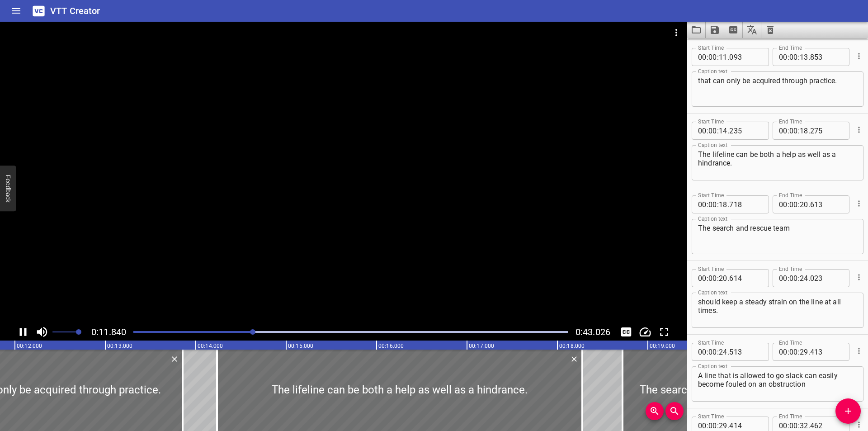
click at [242, 331] on div "Play progress" at bounding box center [35, 332] width 435 height 2
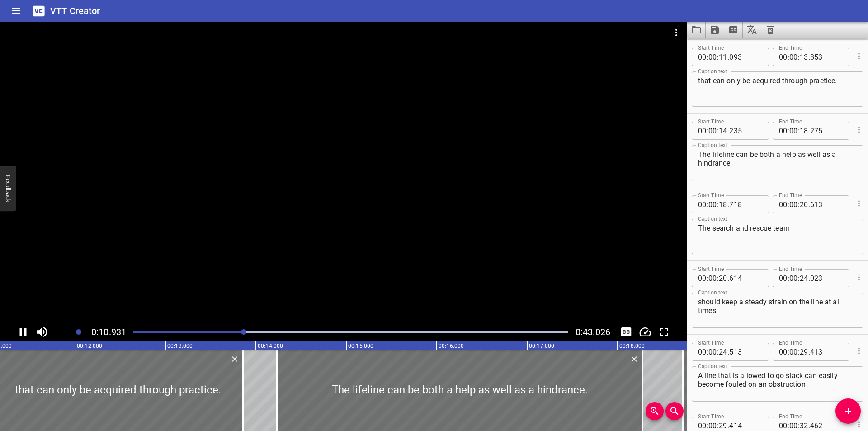
click at [324, 223] on div at bounding box center [343, 173] width 687 height 302
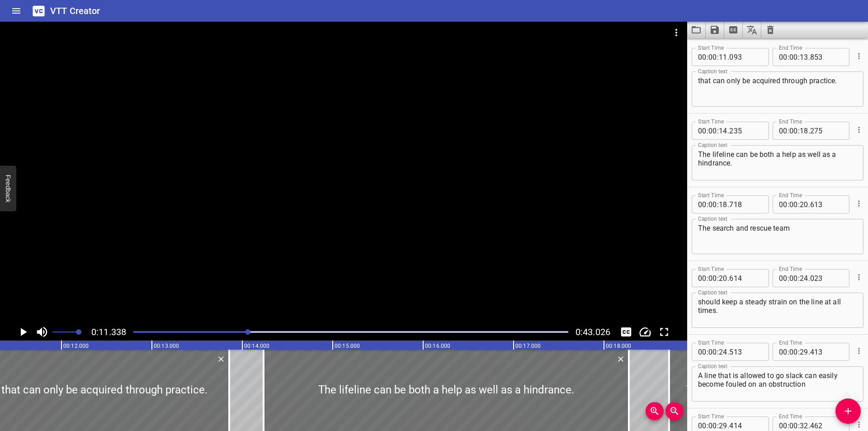
scroll to position [0, 1025]
click at [230, 329] on div at bounding box center [351, 331] width 446 height 13
click at [291, 252] on div at bounding box center [343, 173] width 687 height 302
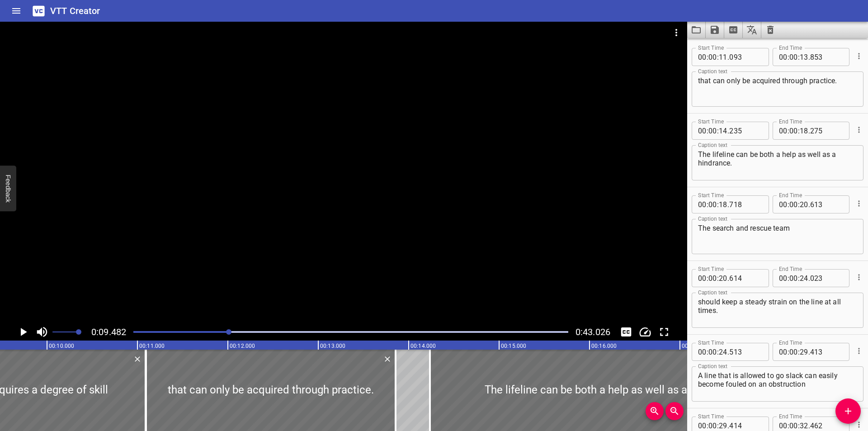
click at [336, 171] on div at bounding box center [343, 173] width 687 height 302
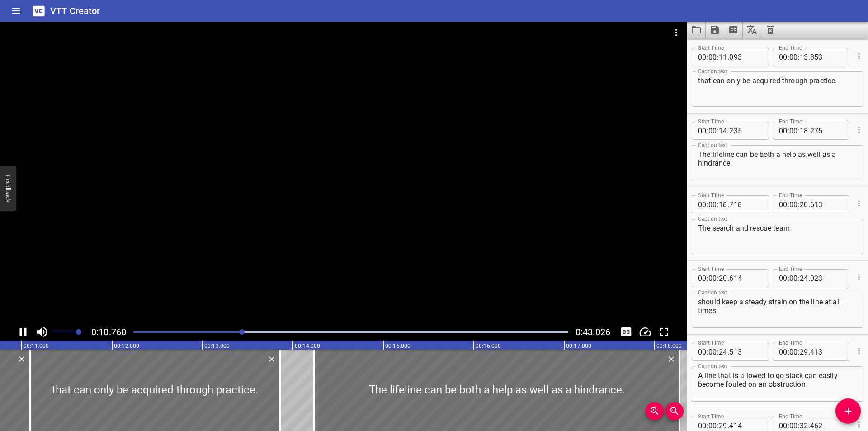
click at [27, 330] on icon "Play/Pause" at bounding box center [23, 332] width 14 height 14
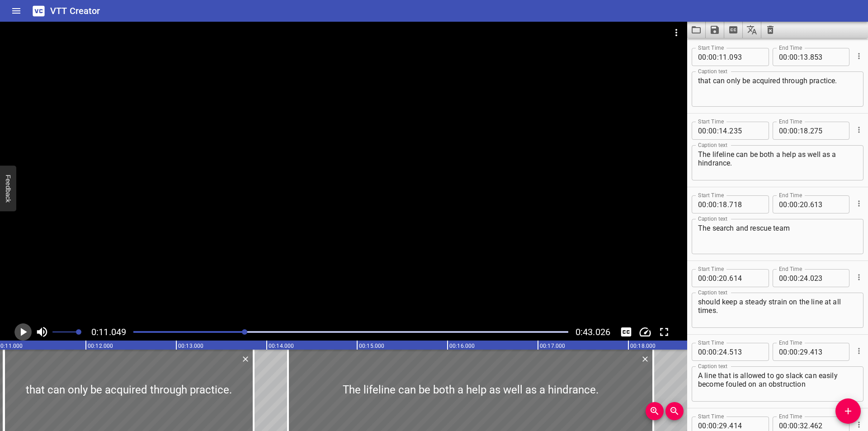
click at [27, 330] on icon "Play/Pause" at bounding box center [23, 332] width 14 height 14
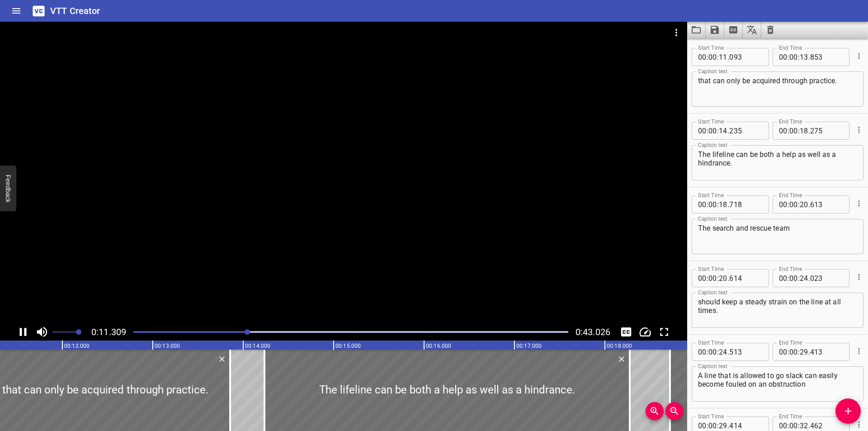
click at [27, 330] on icon "Play/Pause" at bounding box center [23, 332] width 14 height 14
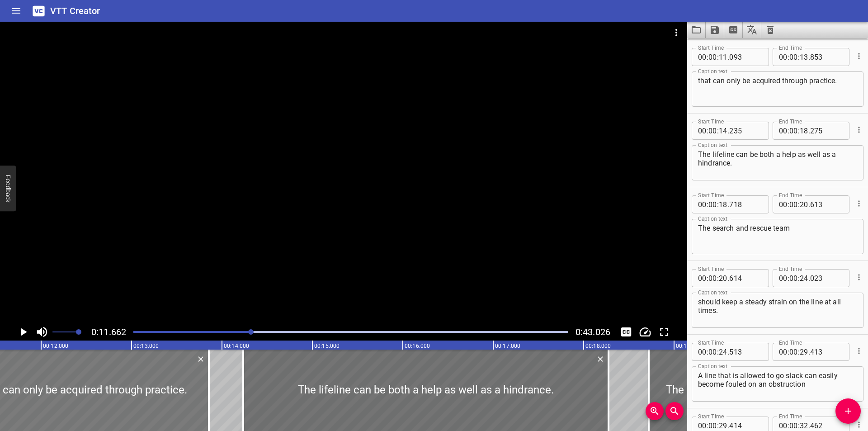
scroll to position [0, 1054]
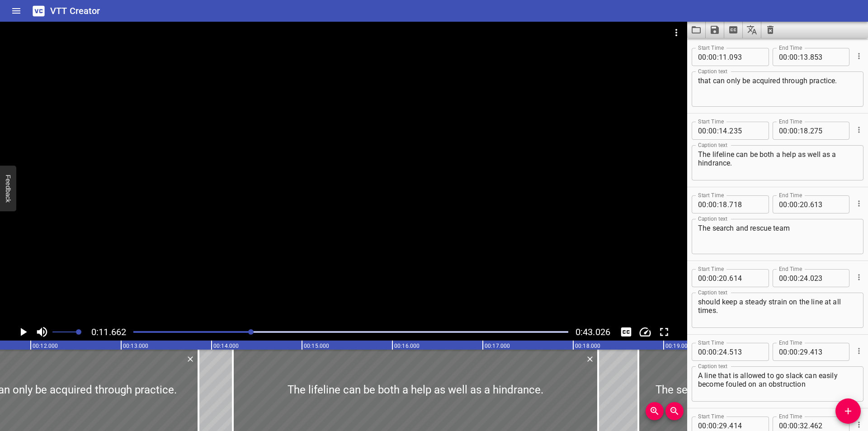
click at [365, 215] on div at bounding box center [343, 173] width 687 height 302
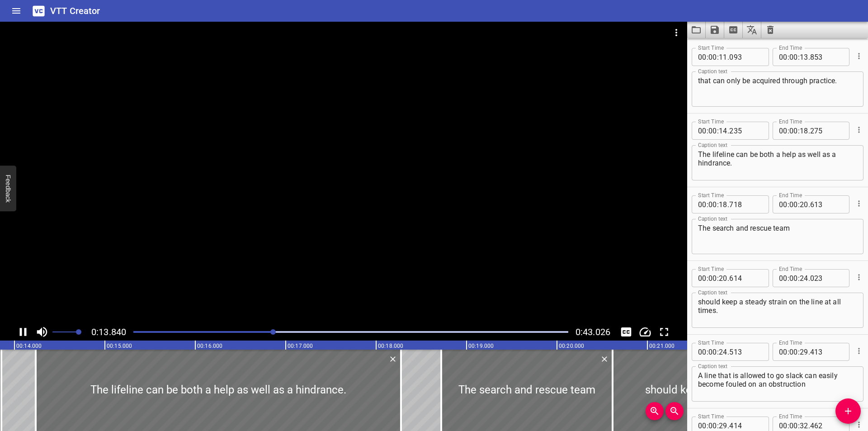
scroll to position [0, 1275]
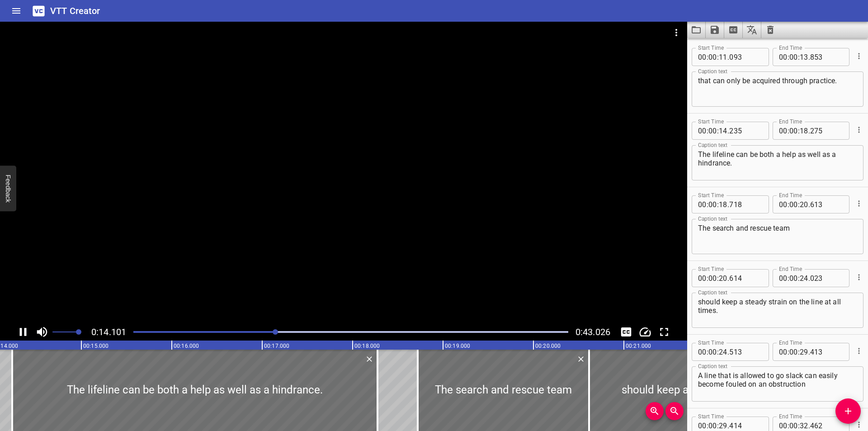
click at [292, 224] on div at bounding box center [343, 173] width 687 height 302
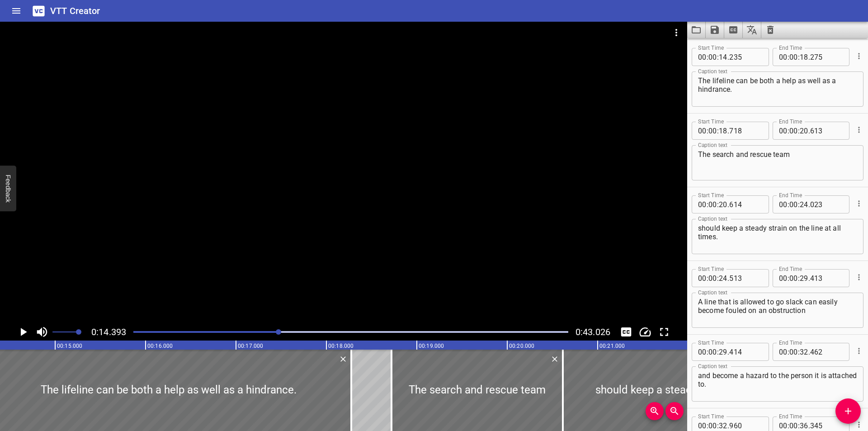
scroll to position [0, 1301]
click at [264, 331] on div "Play progress" at bounding box center [61, 332] width 435 height 2
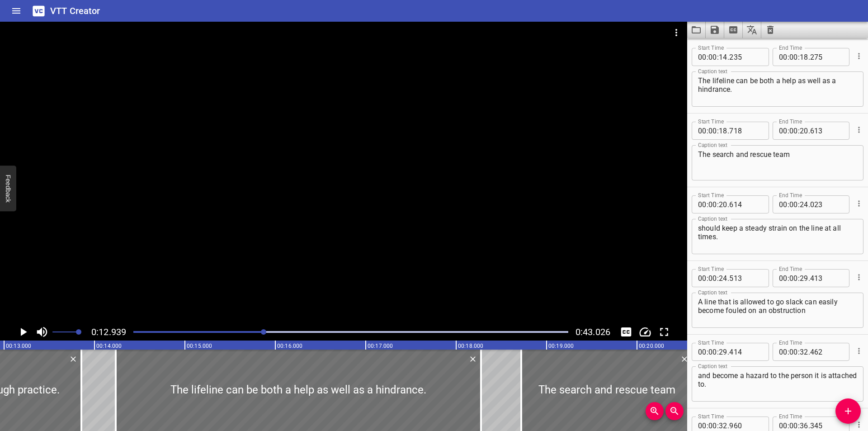
scroll to position [0, 1170]
click at [346, 273] on div at bounding box center [343, 173] width 687 height 302
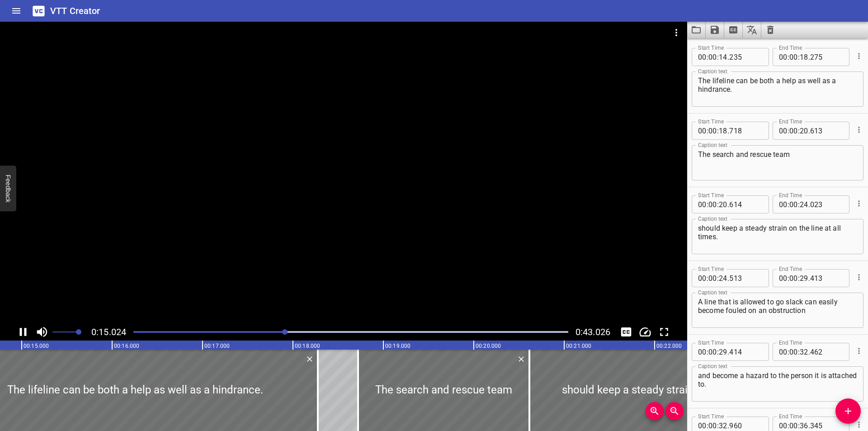
click at [297, 258] on div at bounding box center [343, 173] width 687 height 302
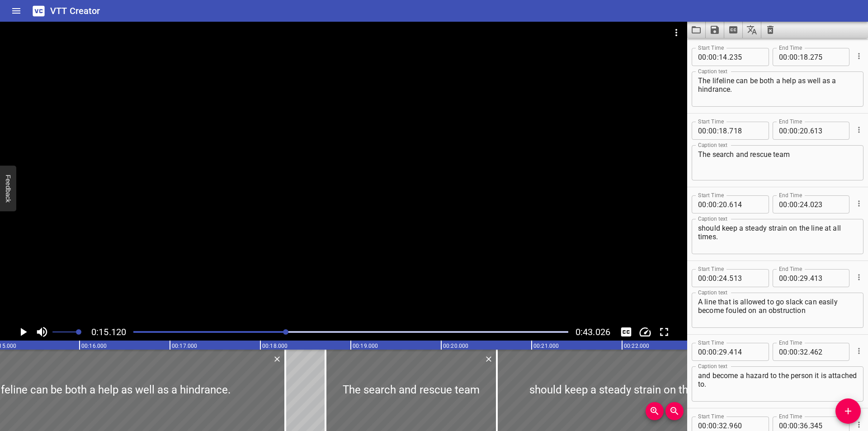
click at [798, 261] on div "Start Time 00 : 00 : 24 . 513 Start Time End Time 00 : 00 : 29 . 413 End Time C…" at bounding box center [777, 297] width 181 height 73
click at [368, 248] on div at bounding box center [343, 173] width 687 height 302
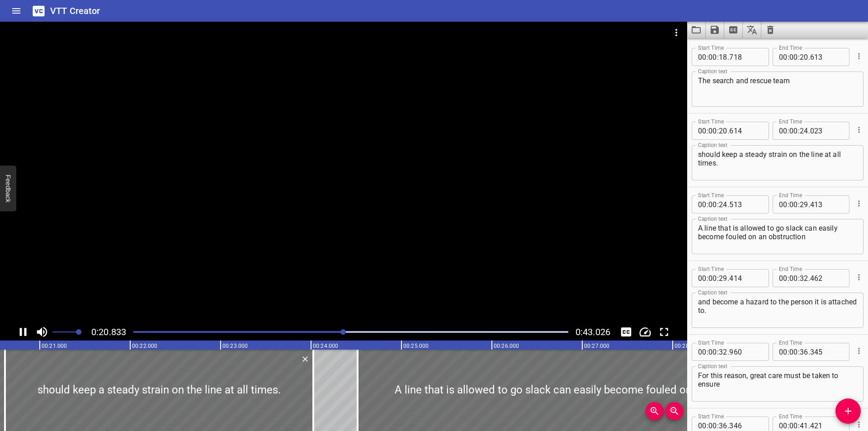
scroll to position [442, 0]
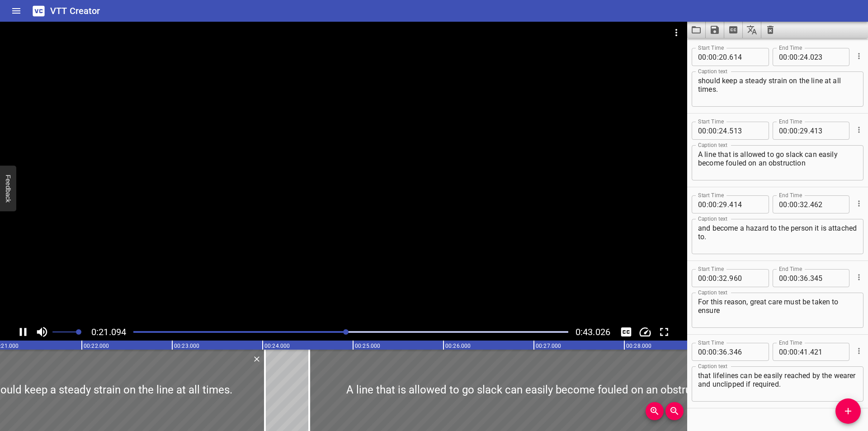
click at [23, 334] on icon "Play/Pause" at bounding box center [23, 332] width 14 height 14
